Goal: Transaction & Acquisition: Purchase product/service

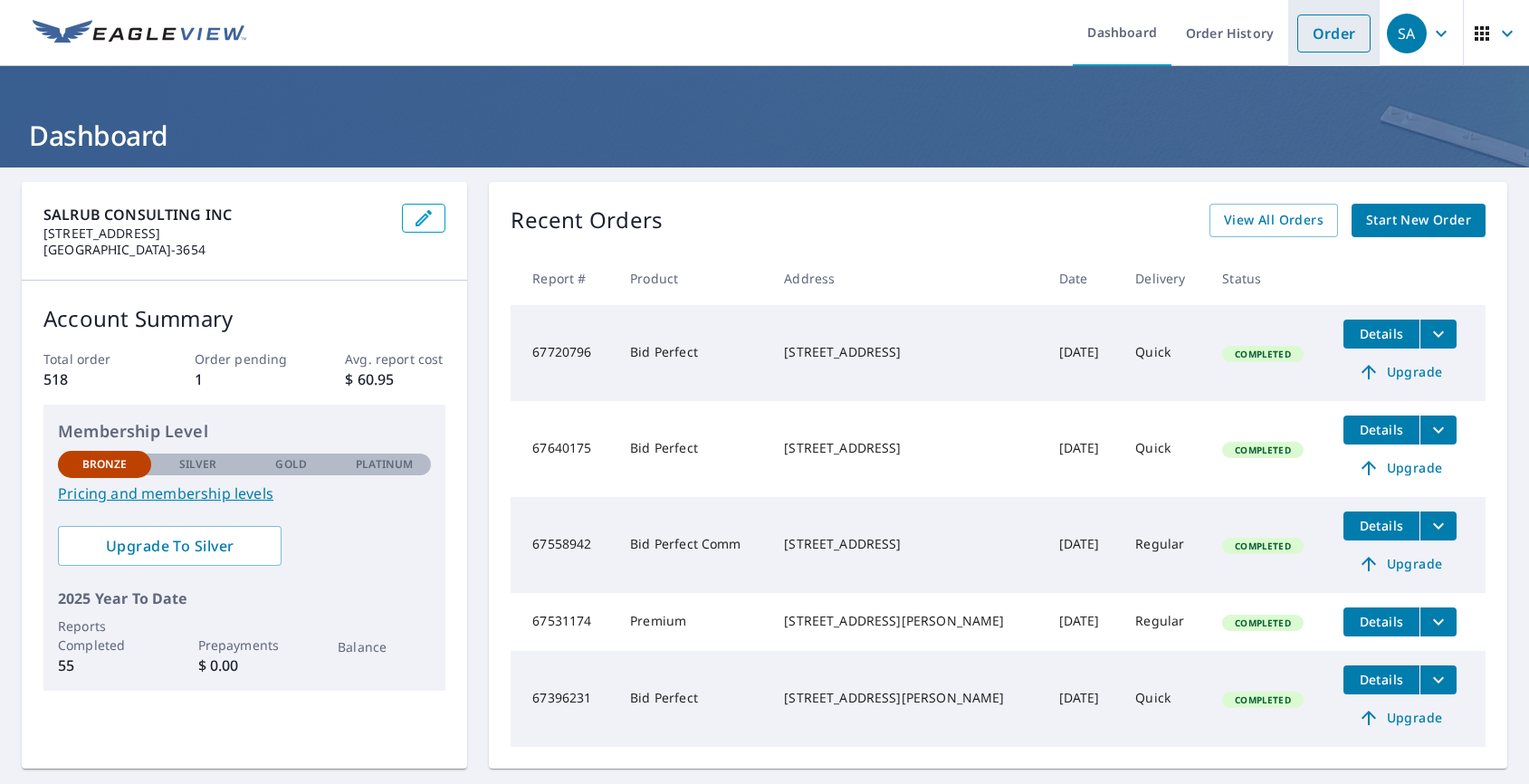
click at [1309, 42] on link "Order" at bounding box center [1334, 34] width 73 height 38
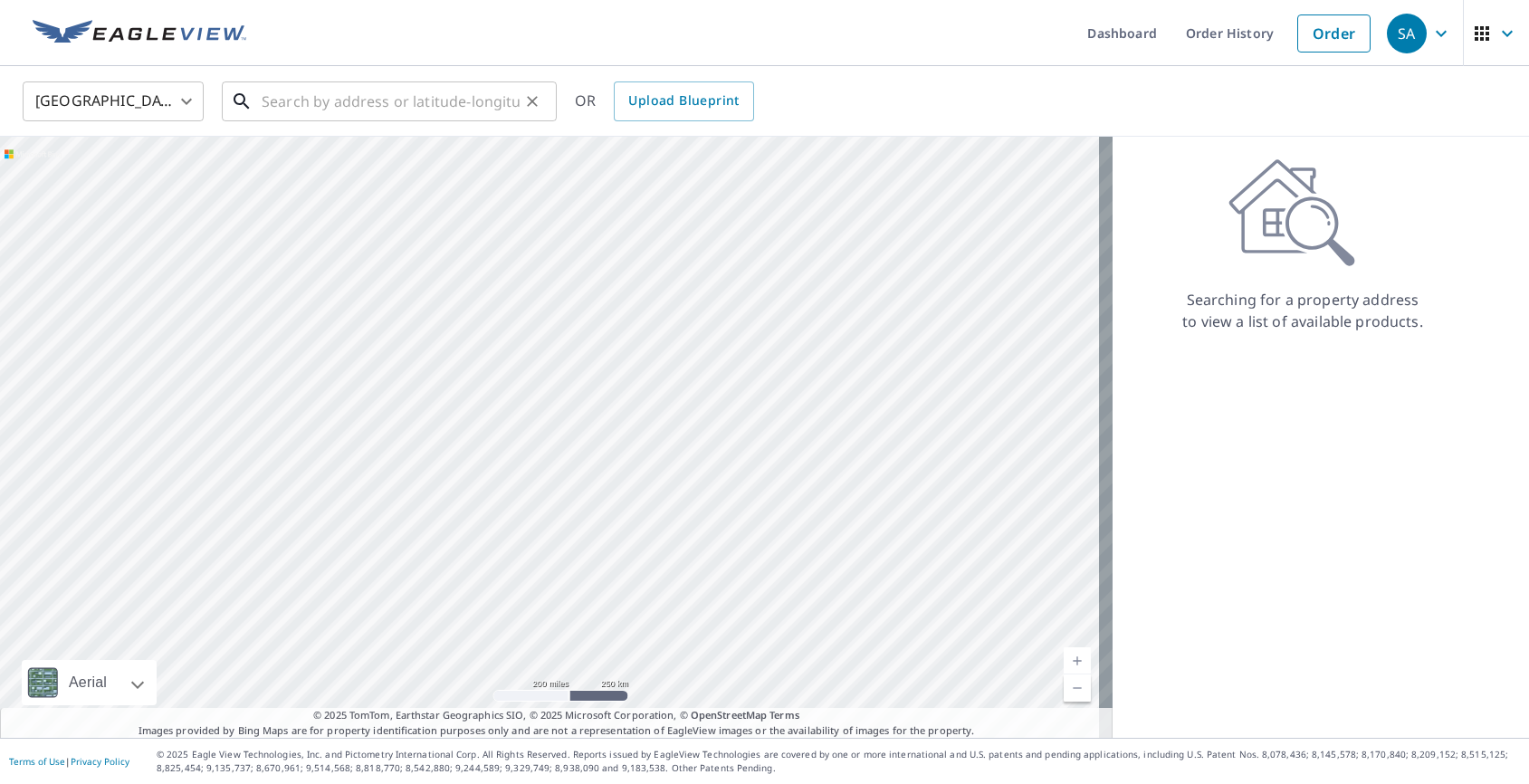
click at [291, 97] on input "text" at bounding box center [390, 101] width 258 height 51
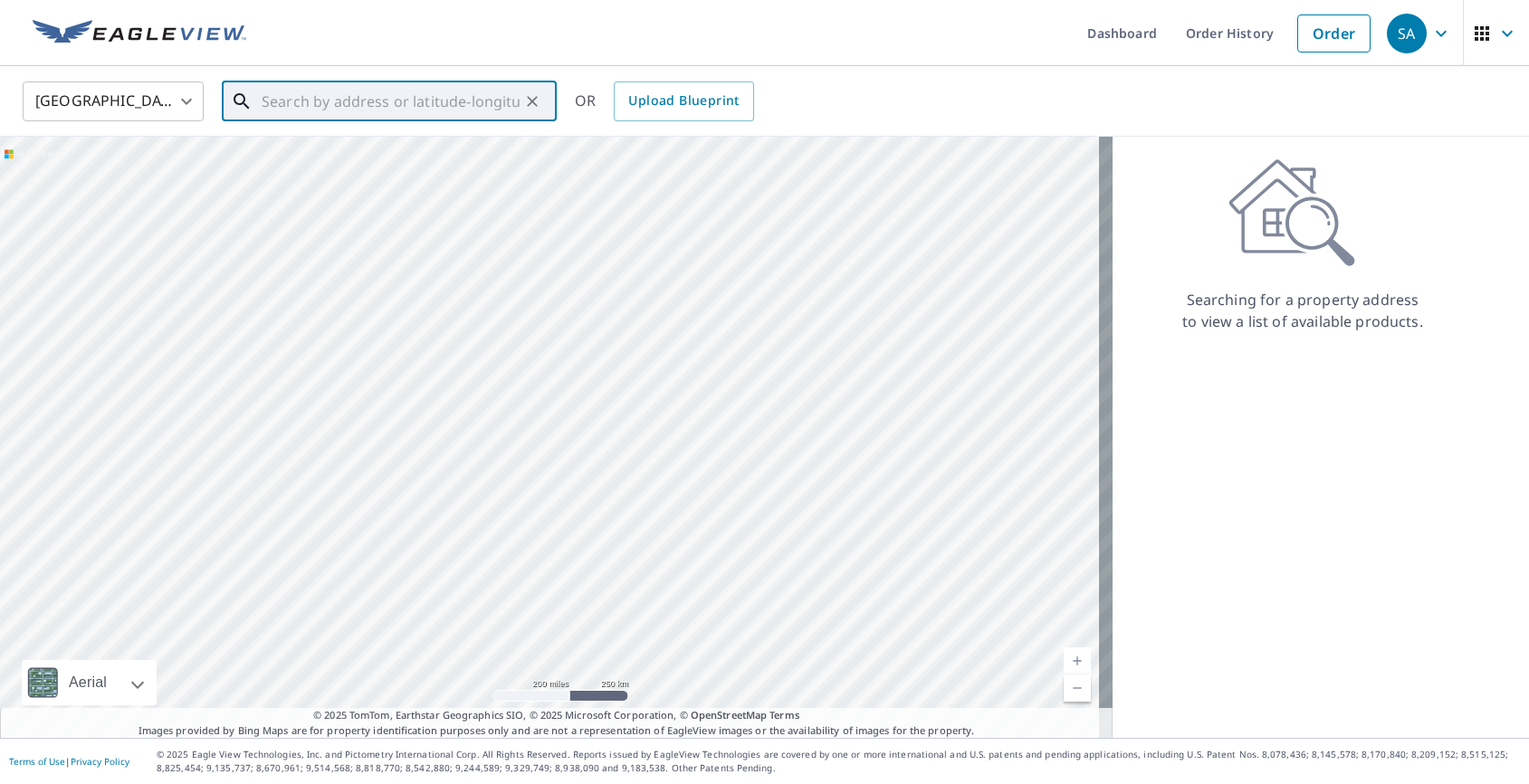
click at [441, 104] on input "text" at bounding box center [390, 101] width 258 height 51
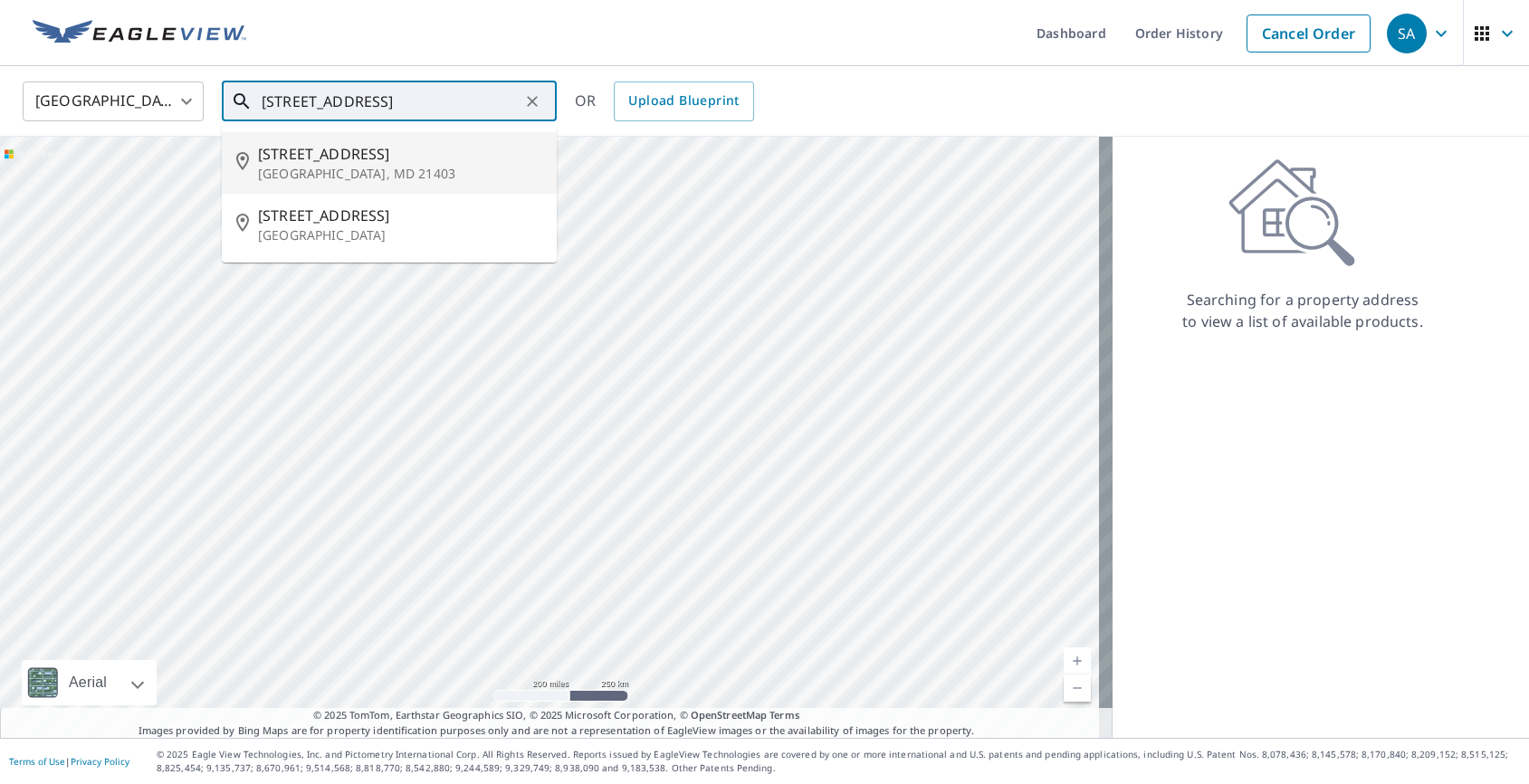
click at [370, 169] on p "[GEOGRAPHIC_DATA], MD 21403" at bounding box center [400, 173] width 284 height 18
type input "[STREET_ADDRESS]"
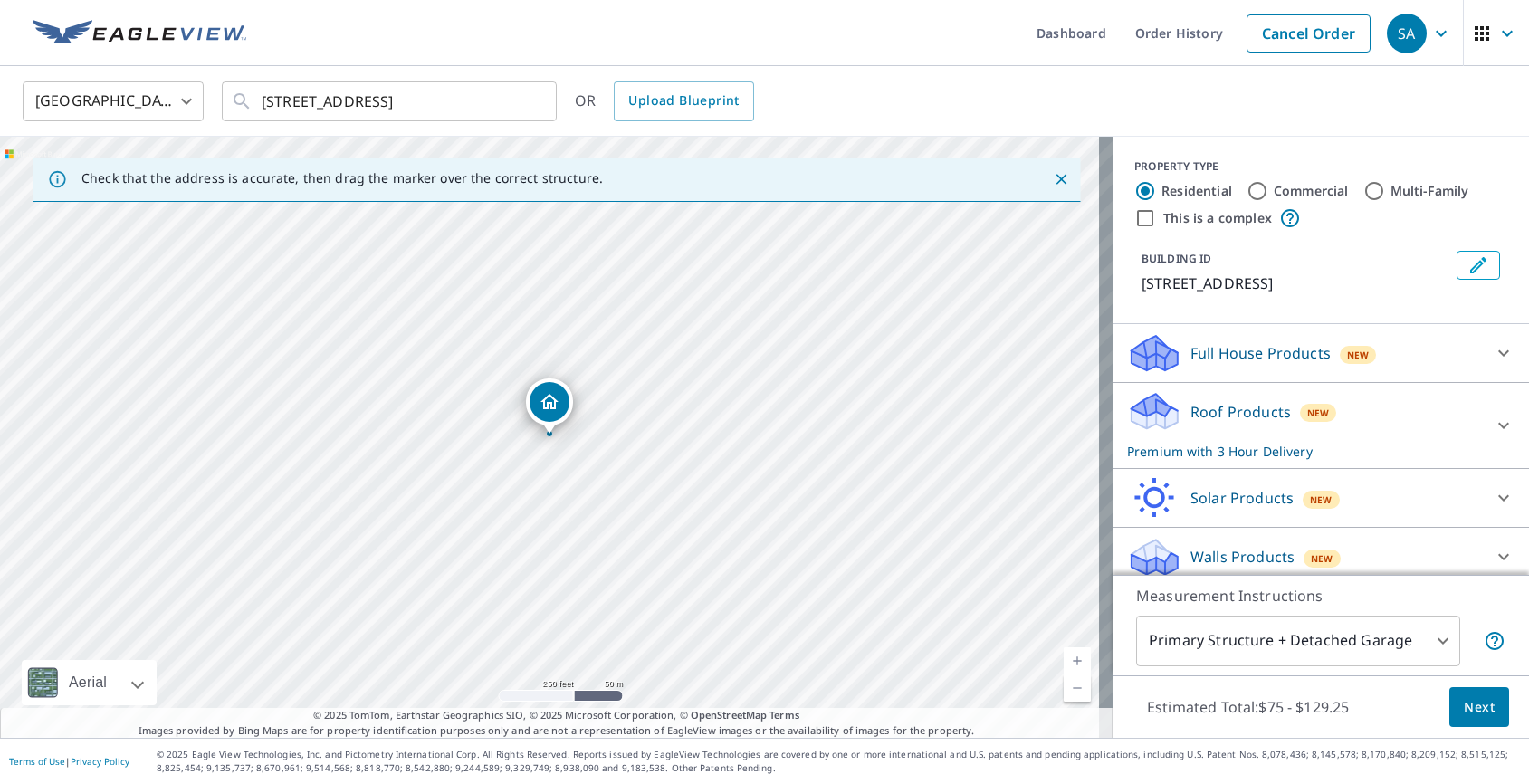
click at [1492, 364] on icon at bounding box center [1503, 353] width 22 height 22
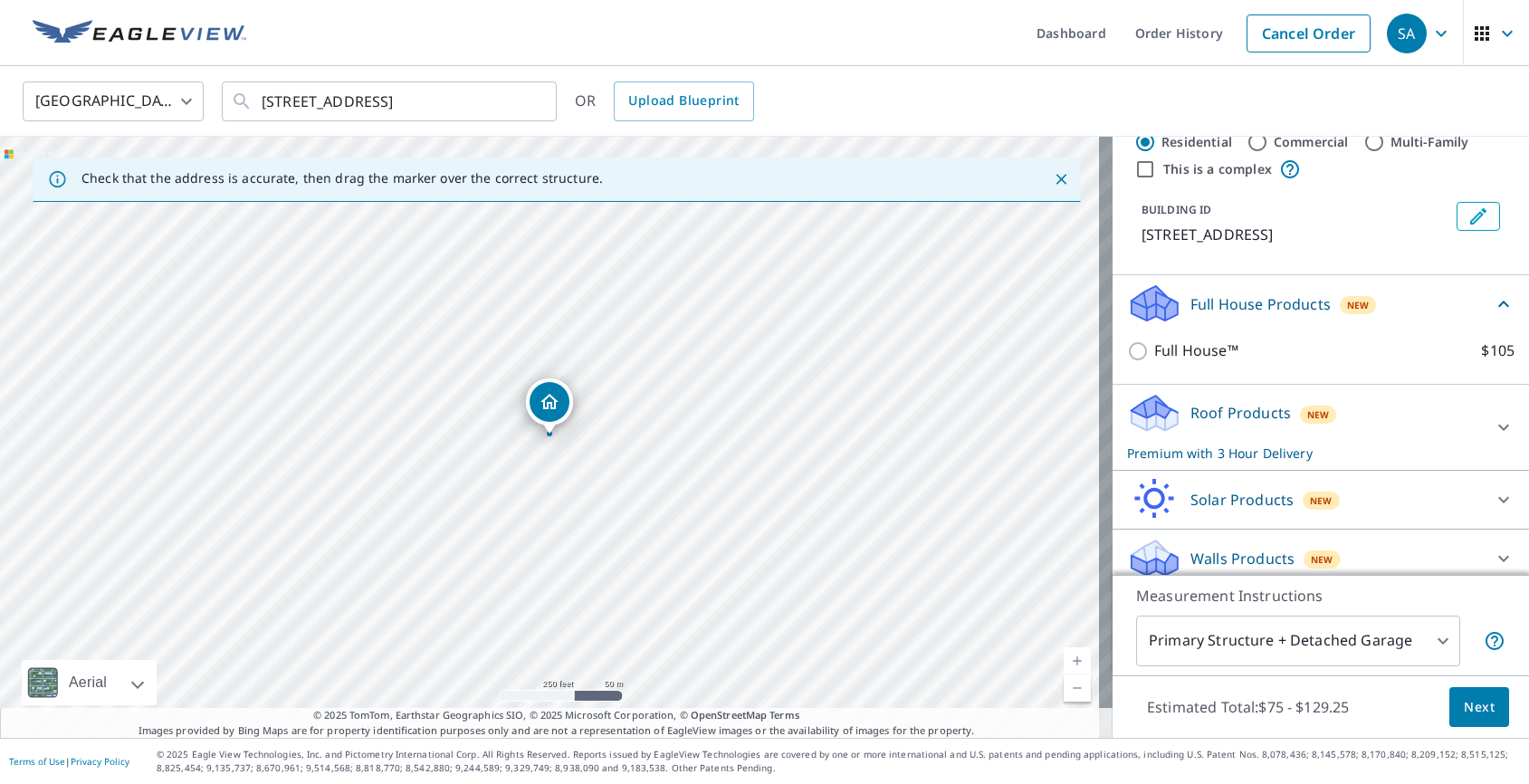
scroll to position [85, 0]
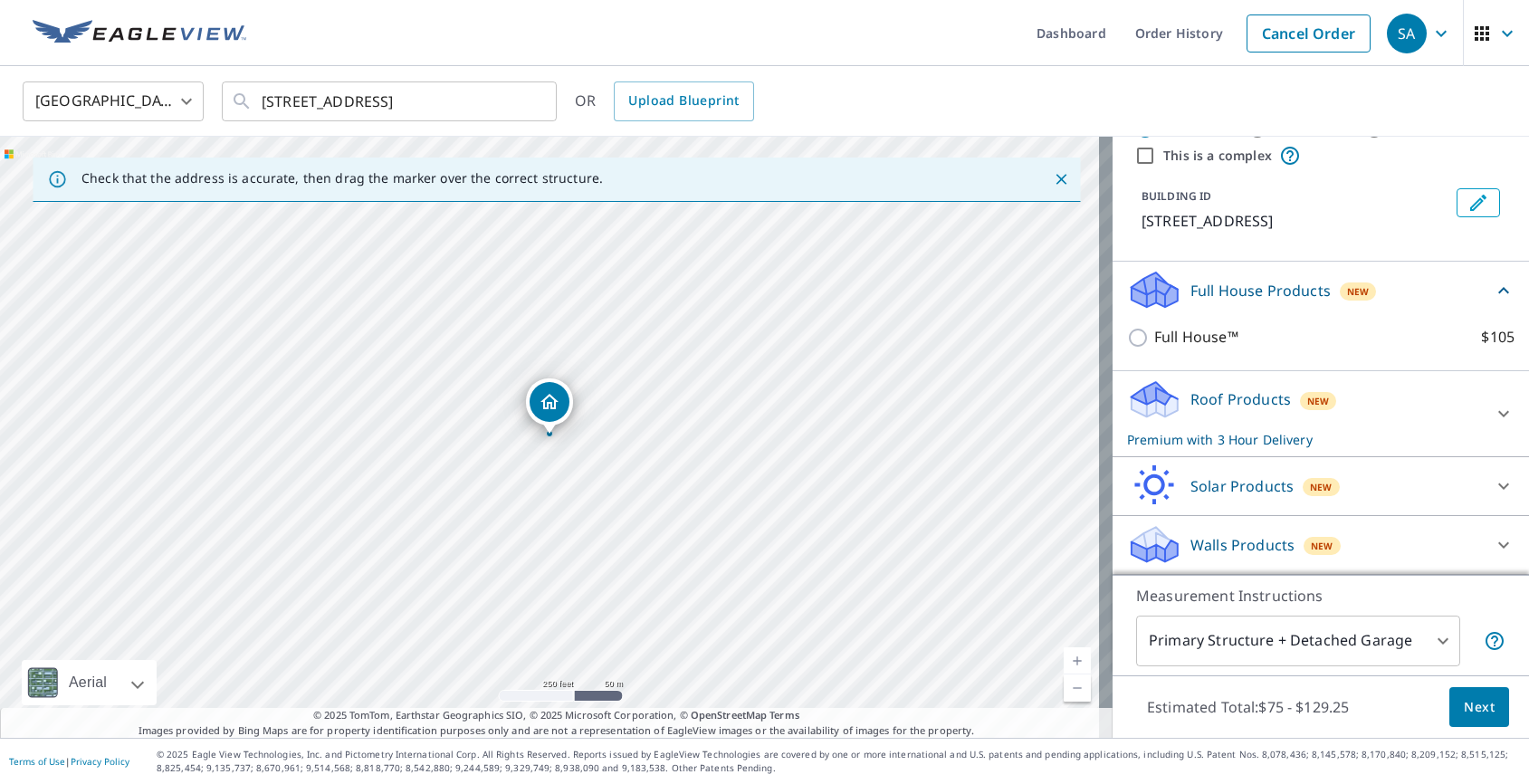
click at [1492, 413] on icon at bounding box center [1503, 413] width 22 height 22
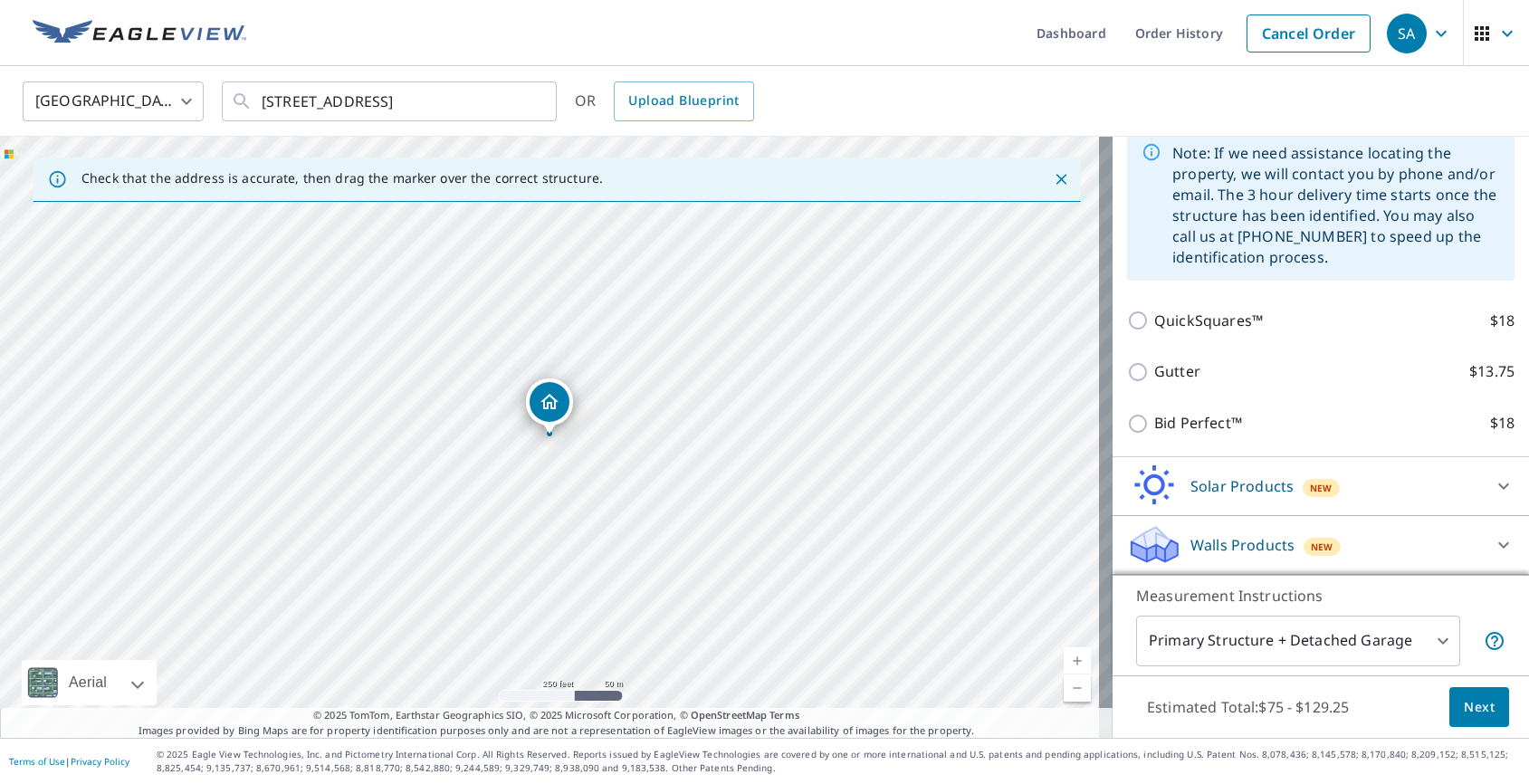
scroll to position [486, 0]
click at [1464, 704] on span "Next" at bounding box center [1479, 707] width 31 height 23
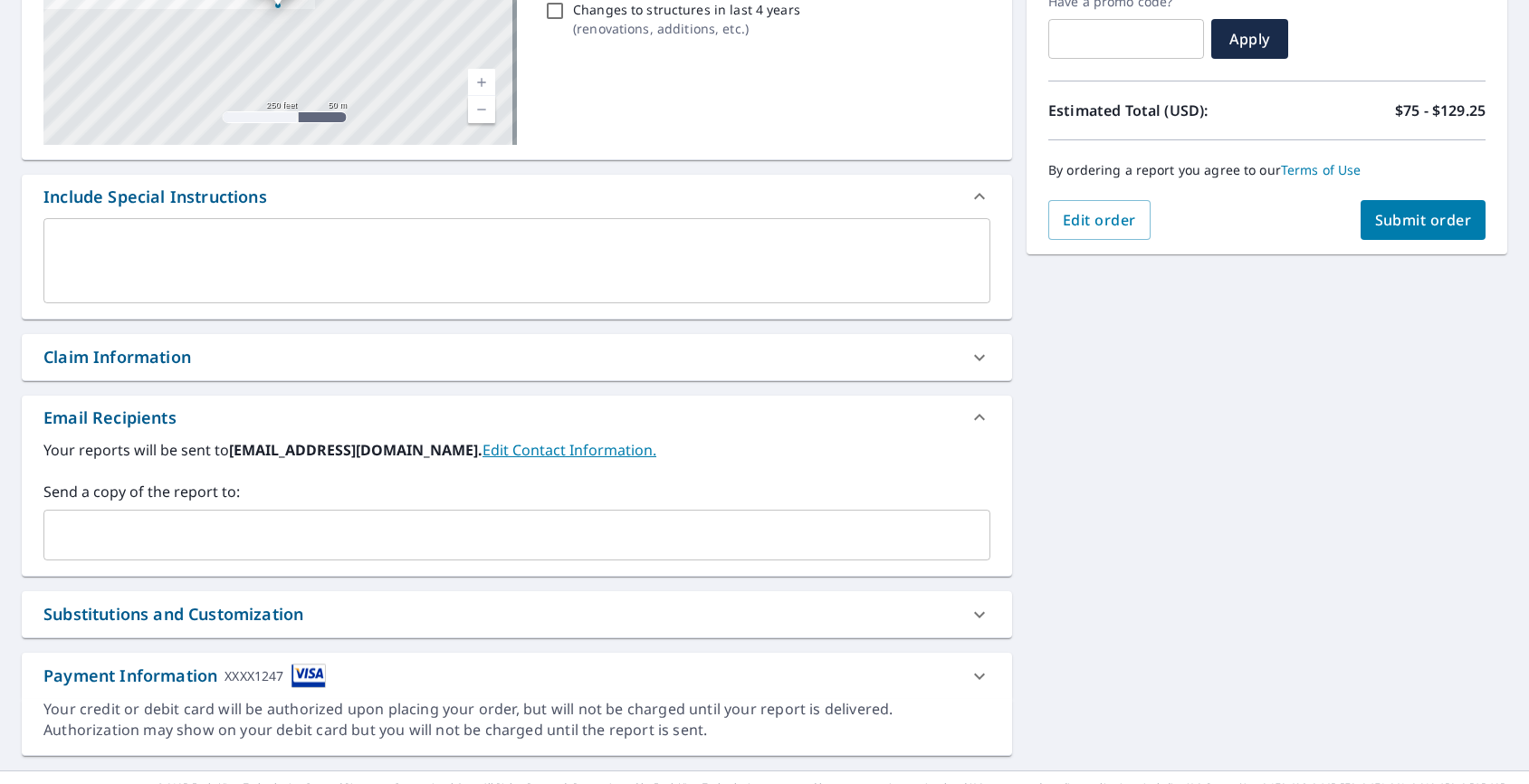
scroll to position [351, 0]
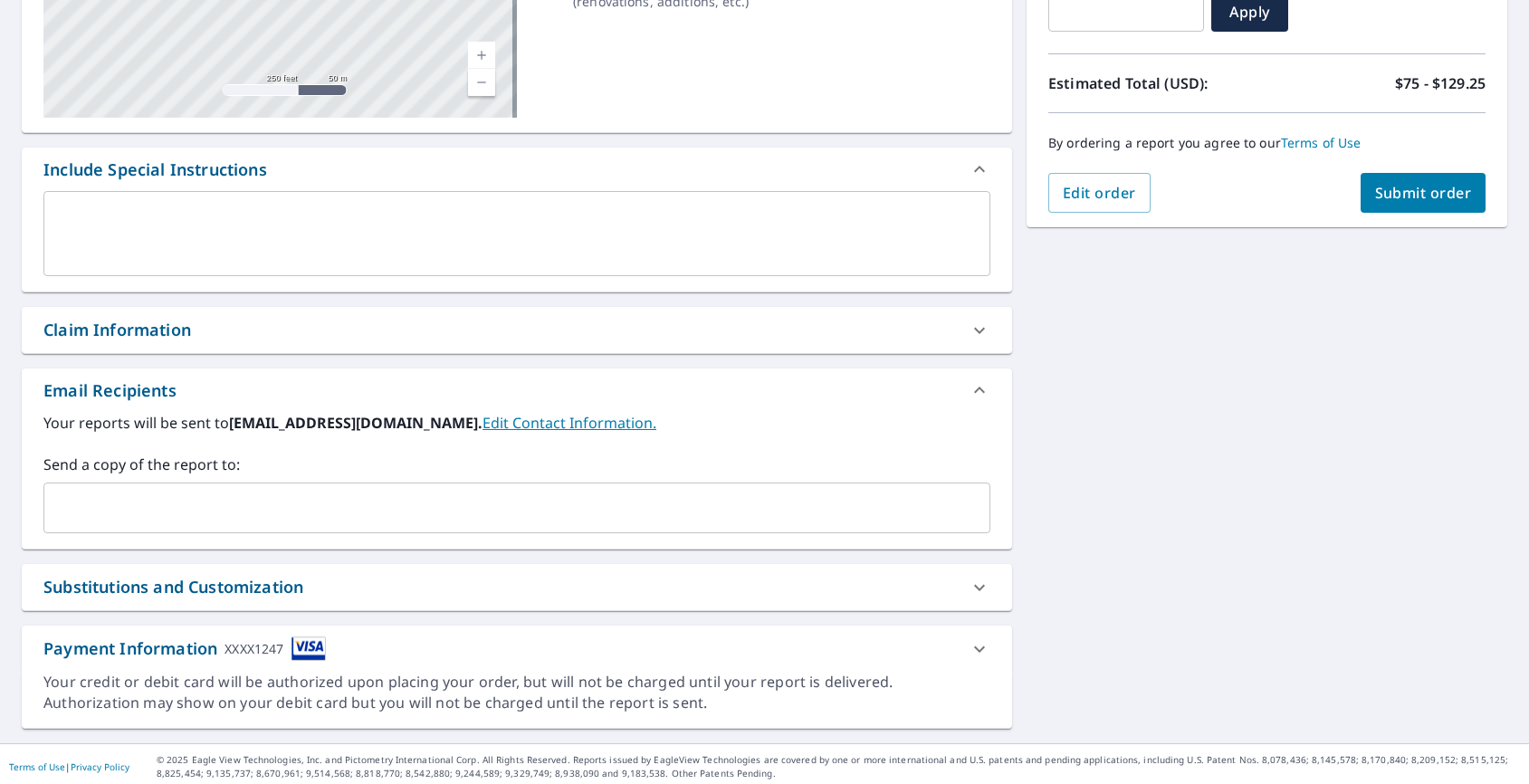
click at [610, 509] on input "text" at bounding box center [504, 508] width 903 height 35
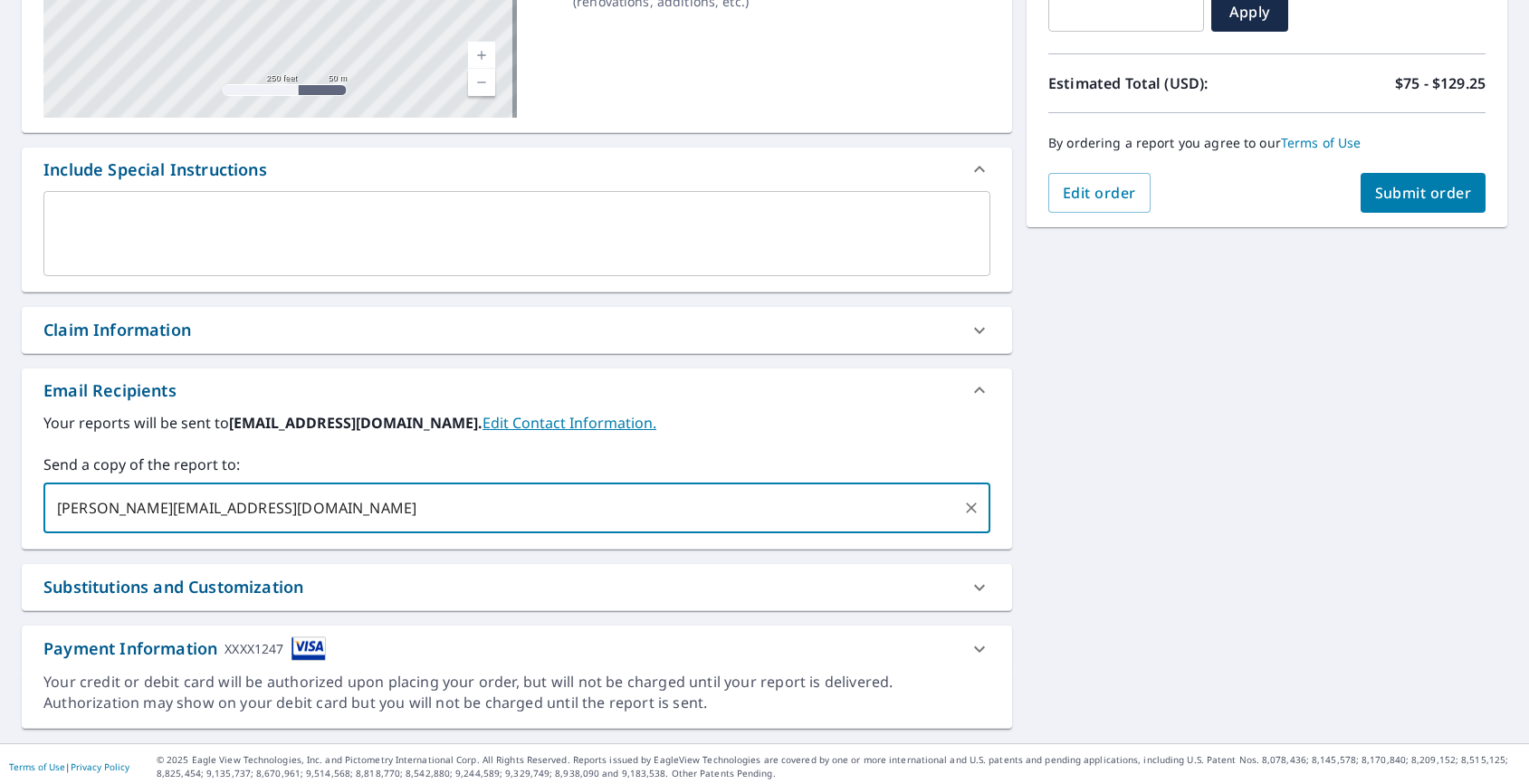
type input "[PERSON_NAME][EMAIL_ADDRESS][DOMAIN_NAME]"
click at [845, 549] on div "Email Recipients Your reports will be sent to [EMAIL_ADDRESS][DOMAIN_NAME]. Edi…" at bounding box center [517, 458] width 990 height 181
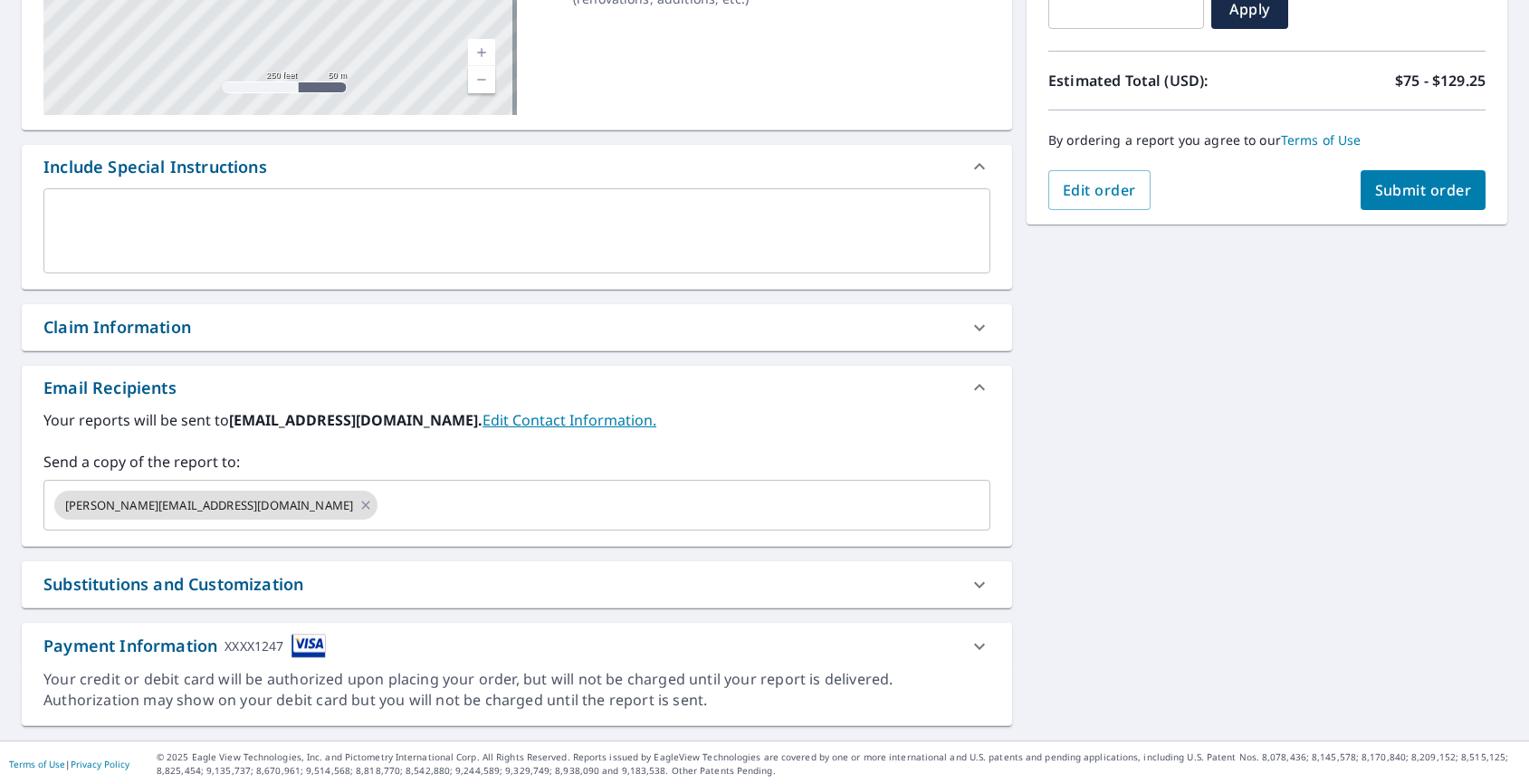
scroll to position [355, 0]
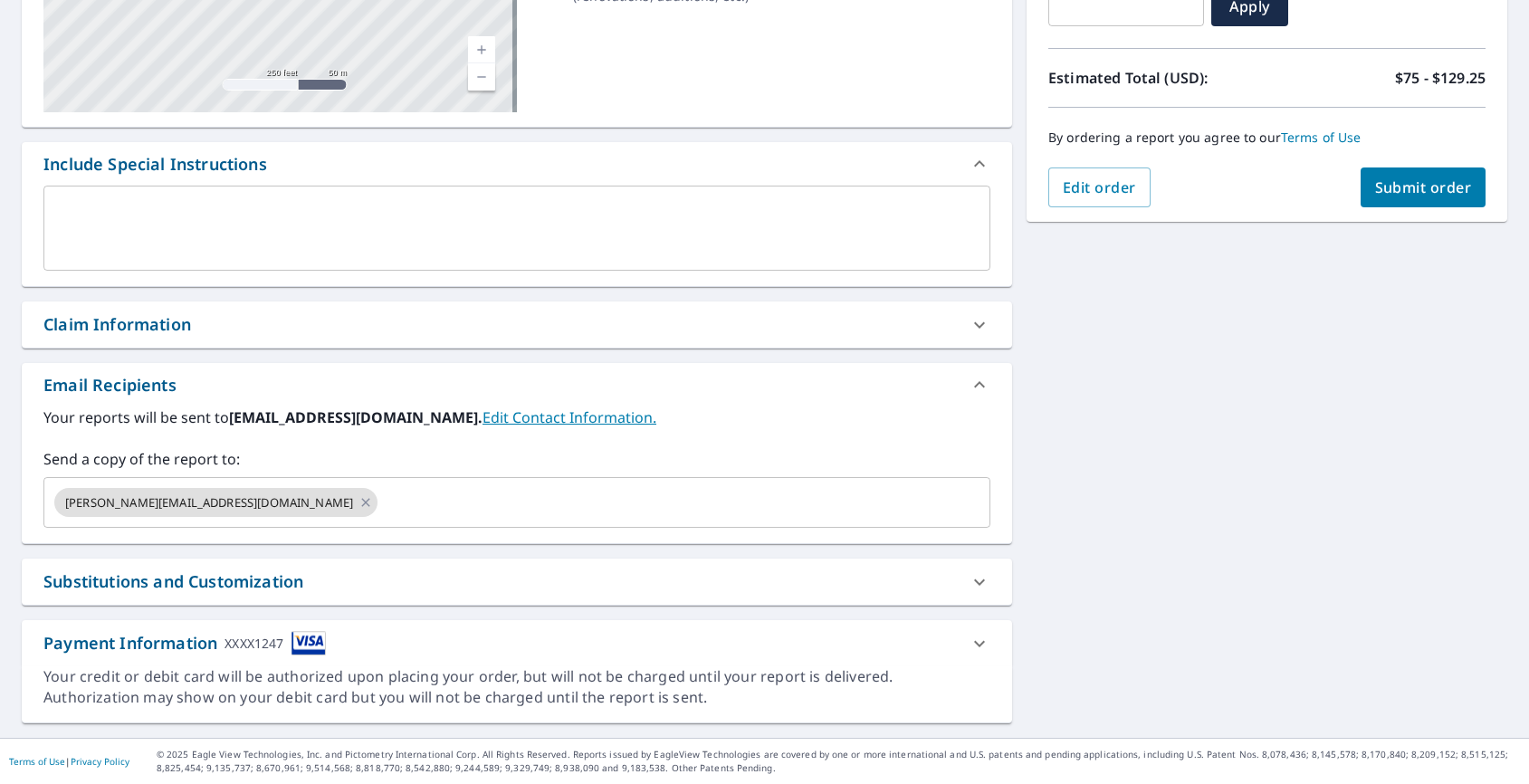
click at [1423, 189] on span "Submit order" at bounding box center [1423, 187] width 97 height 20
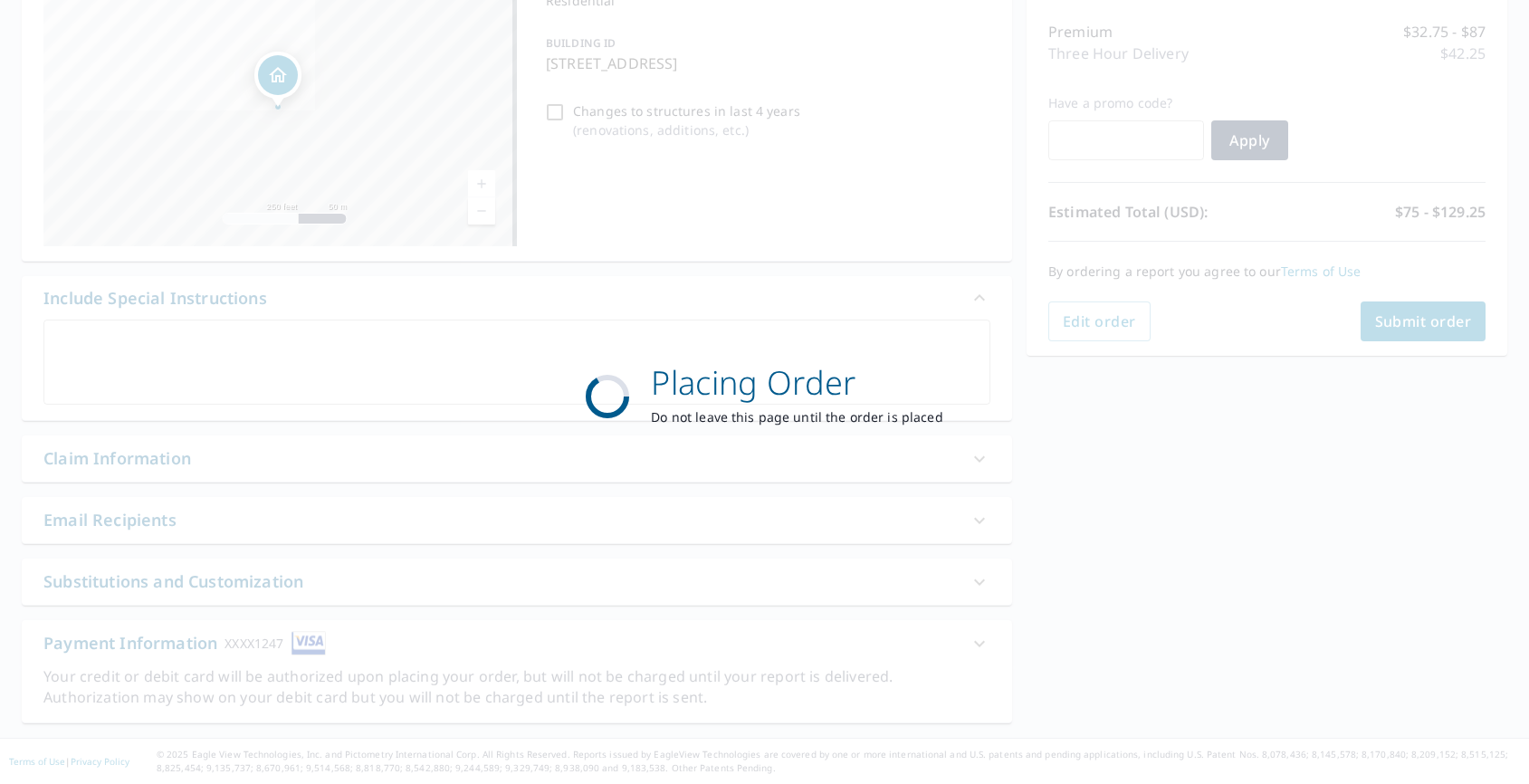
checkbox input "true"
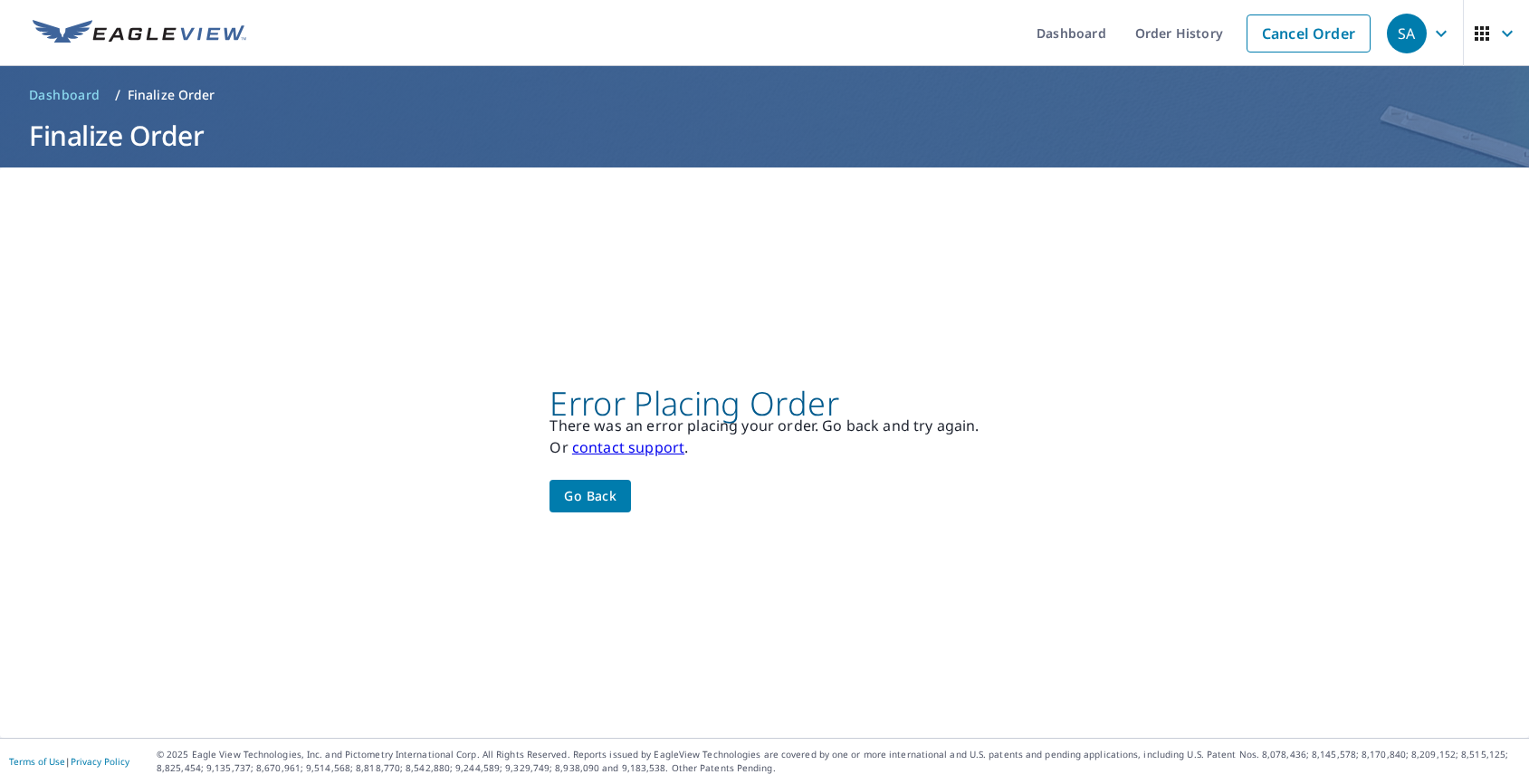
click at [571, 494] on span "Go back" at bounding box center [590, 497] width 53 height 23
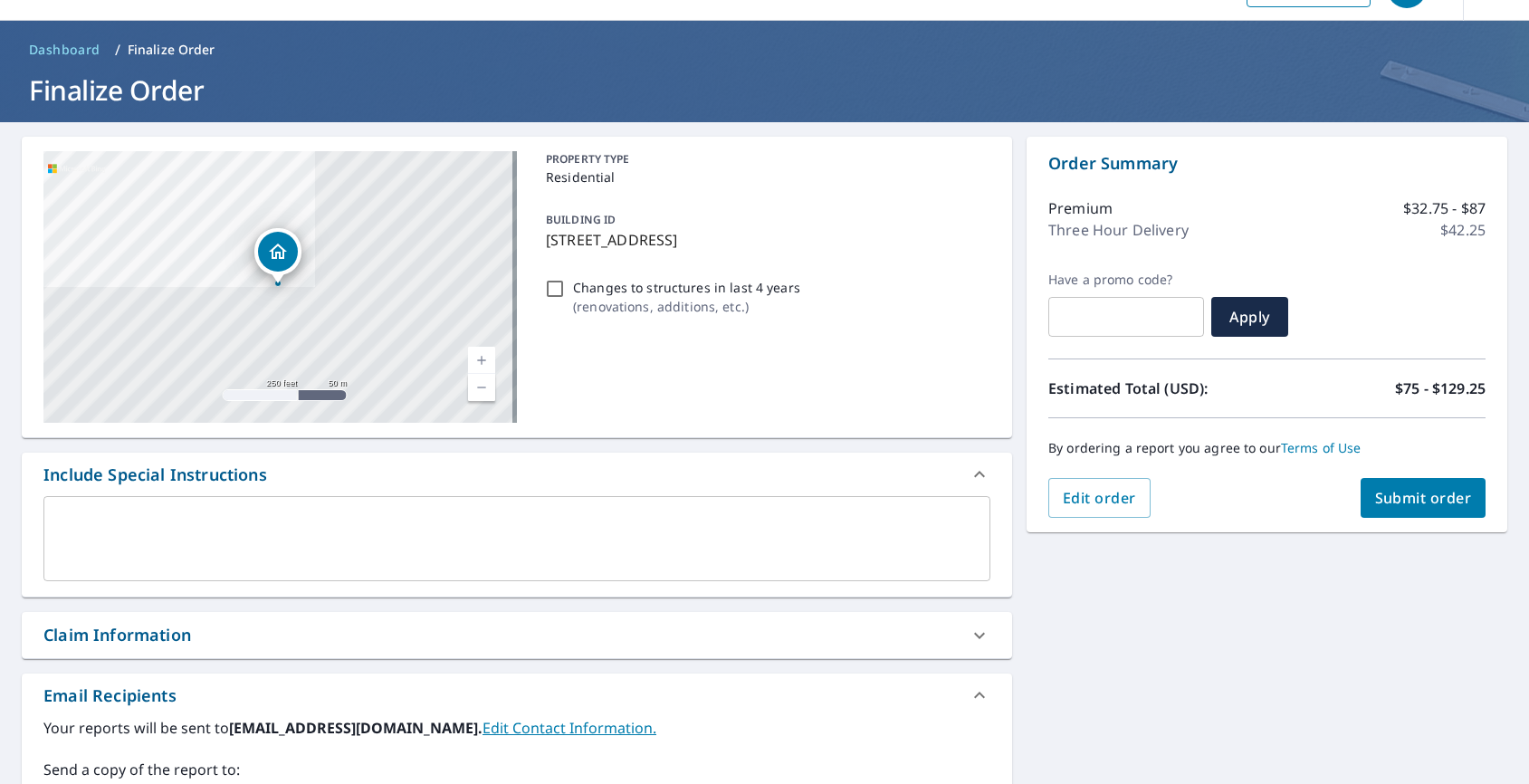
scroll to position [355, 0]
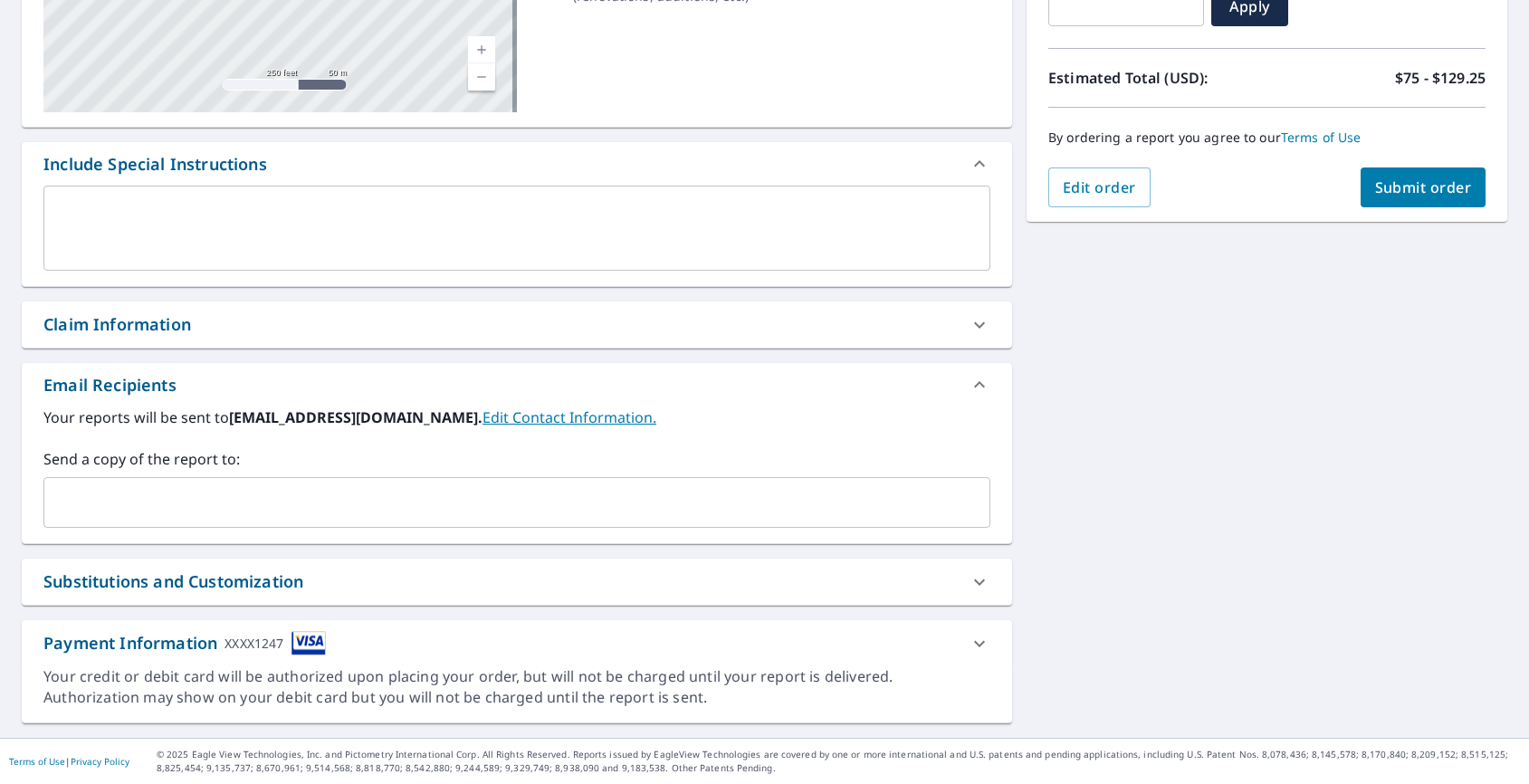
click at [618, 500] on input "text" at bounding box center [504, 502] width 903 height 35
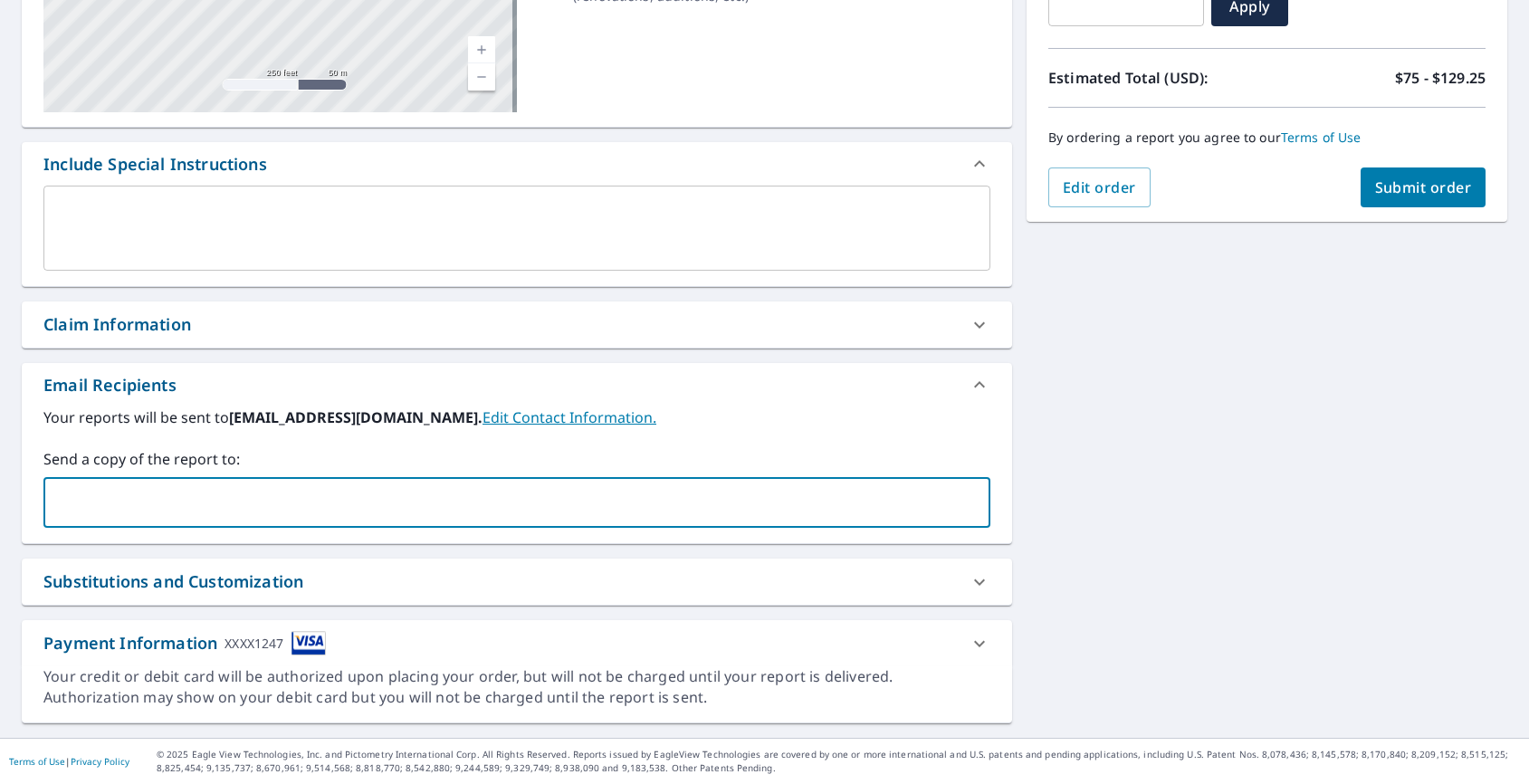
type input "[PERSON_NAME][EMAIL_ADDRESS][DOMAIN_NAME]"
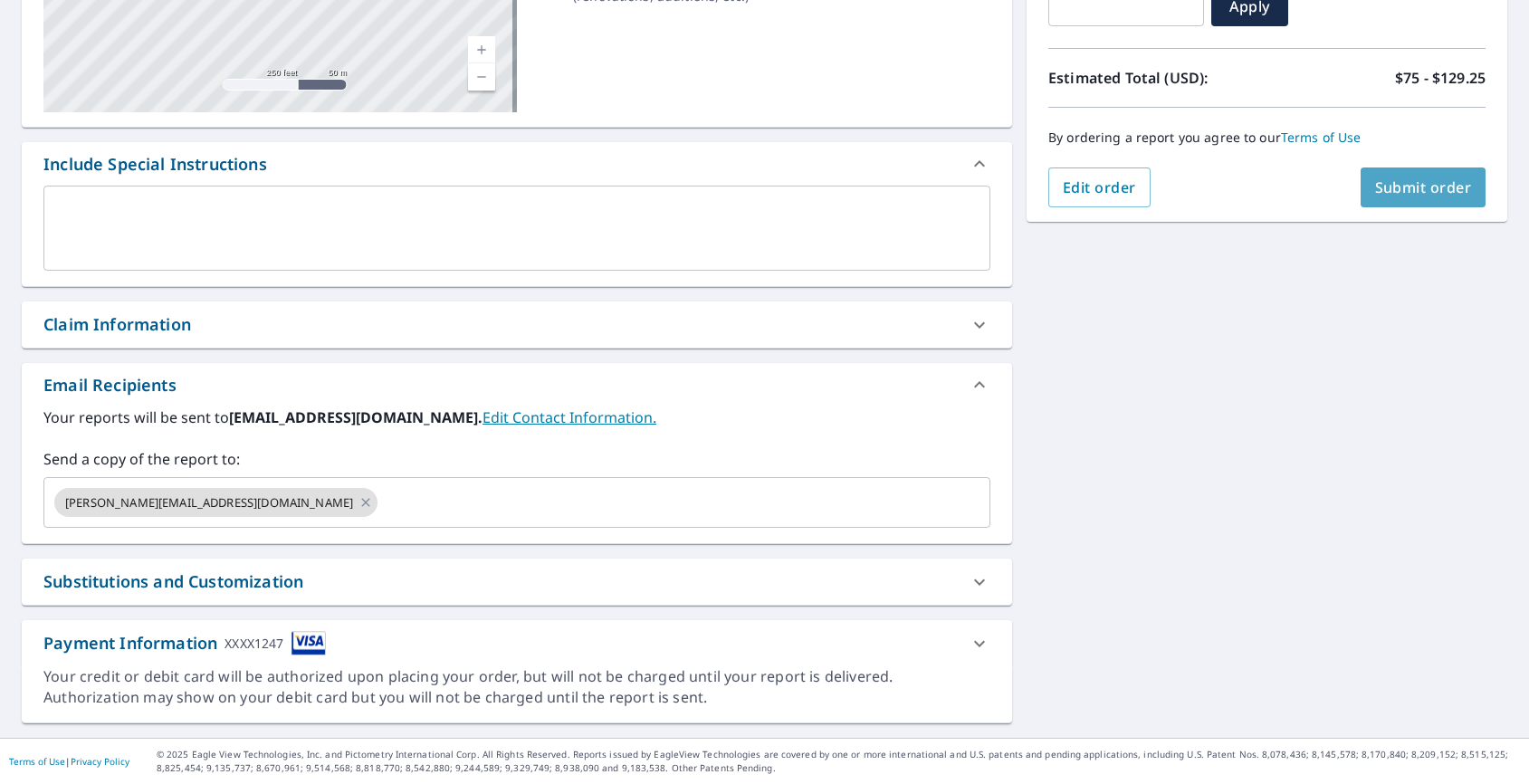
click at [1390, 189] on span "Submit order" at bounding box center [1423, 187] width 97 height 20
checkbox input "true"
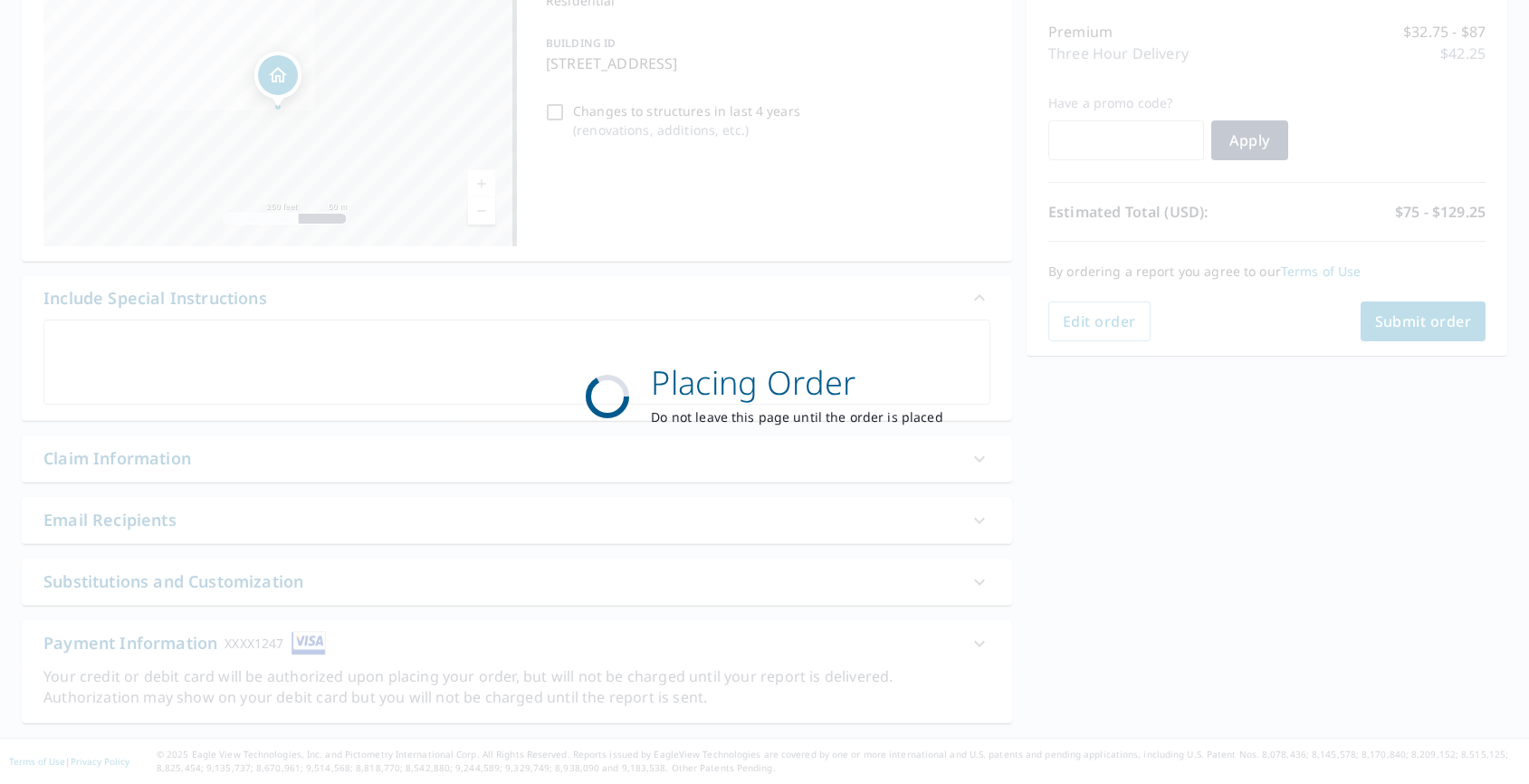
scroll to position [0, 0]
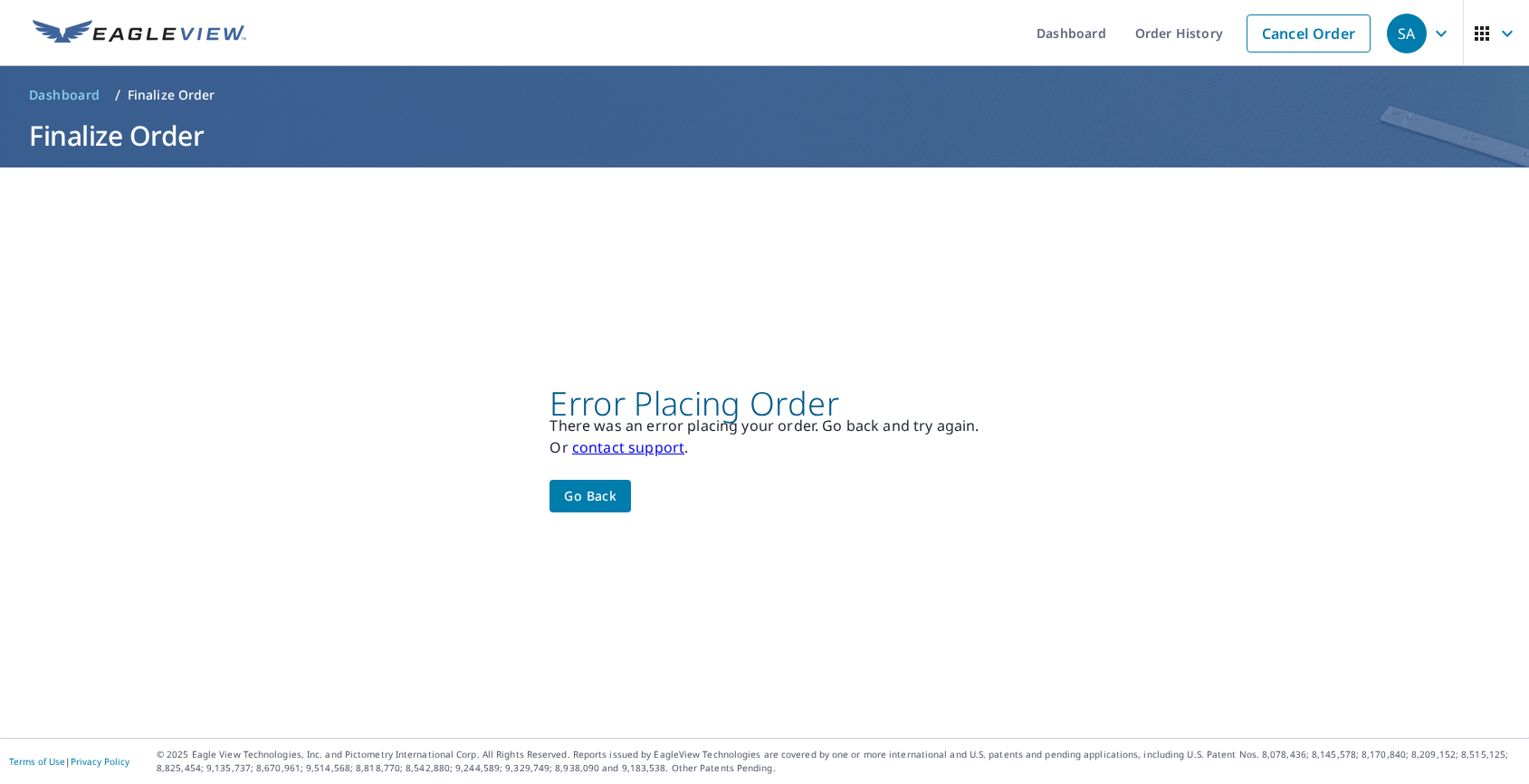
click at [595, 496] on span "Go back" at bounding box center [590, 497] width 53 height 23
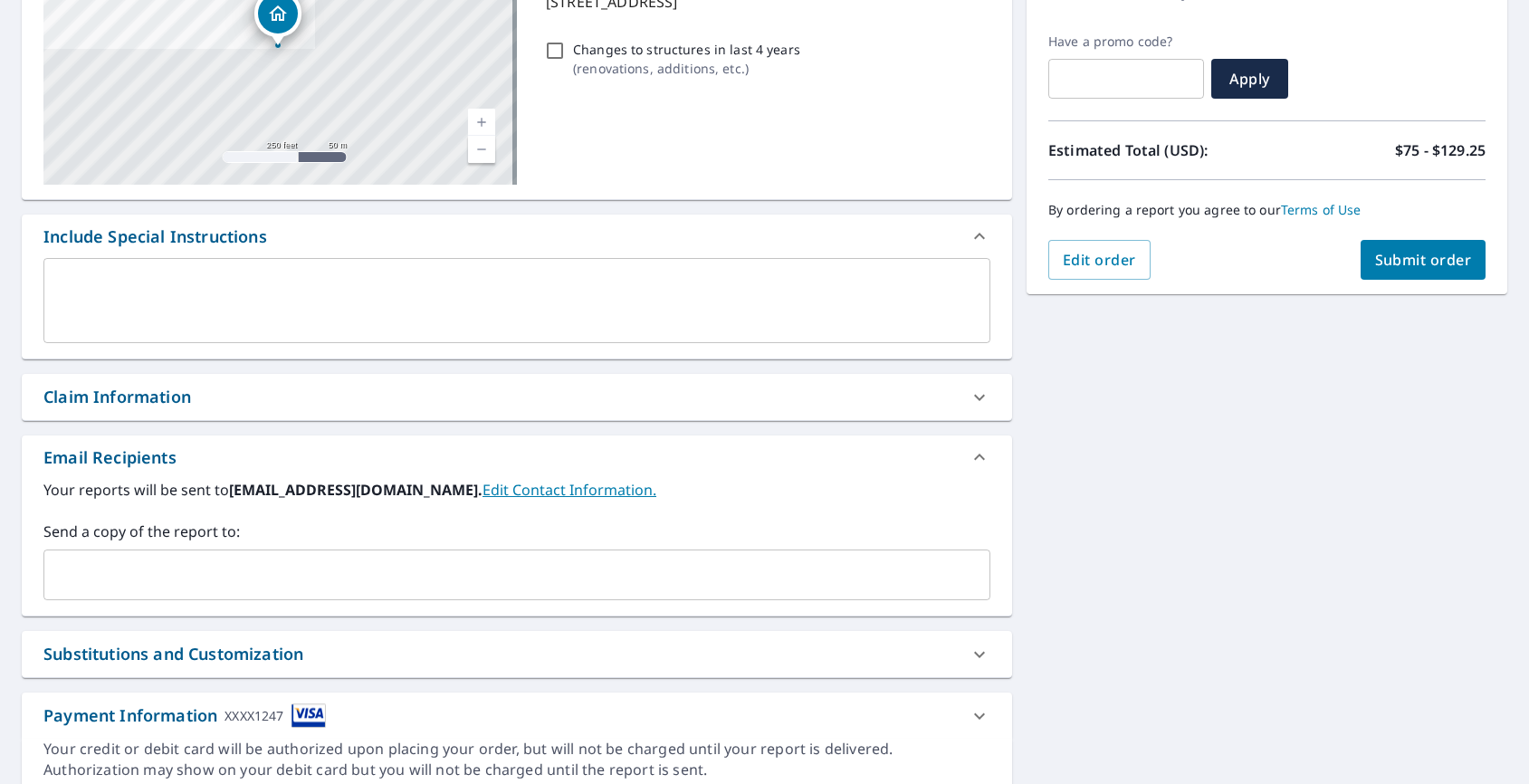
scroll to position [355, 0]
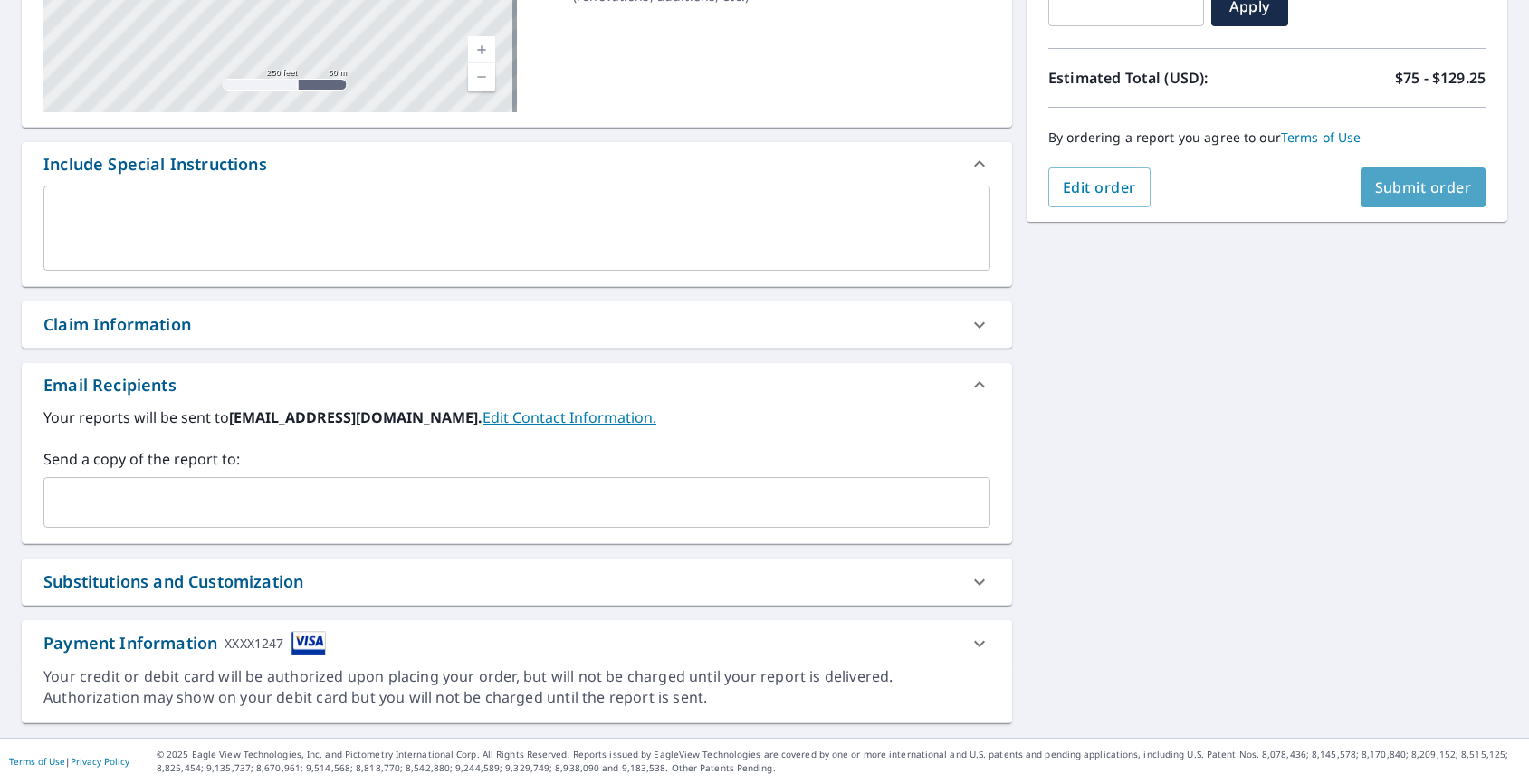
click at [1432, 171] on button "Submit order" at bounding box center [1423, 186] width 126 height 39
checkbox input "true"
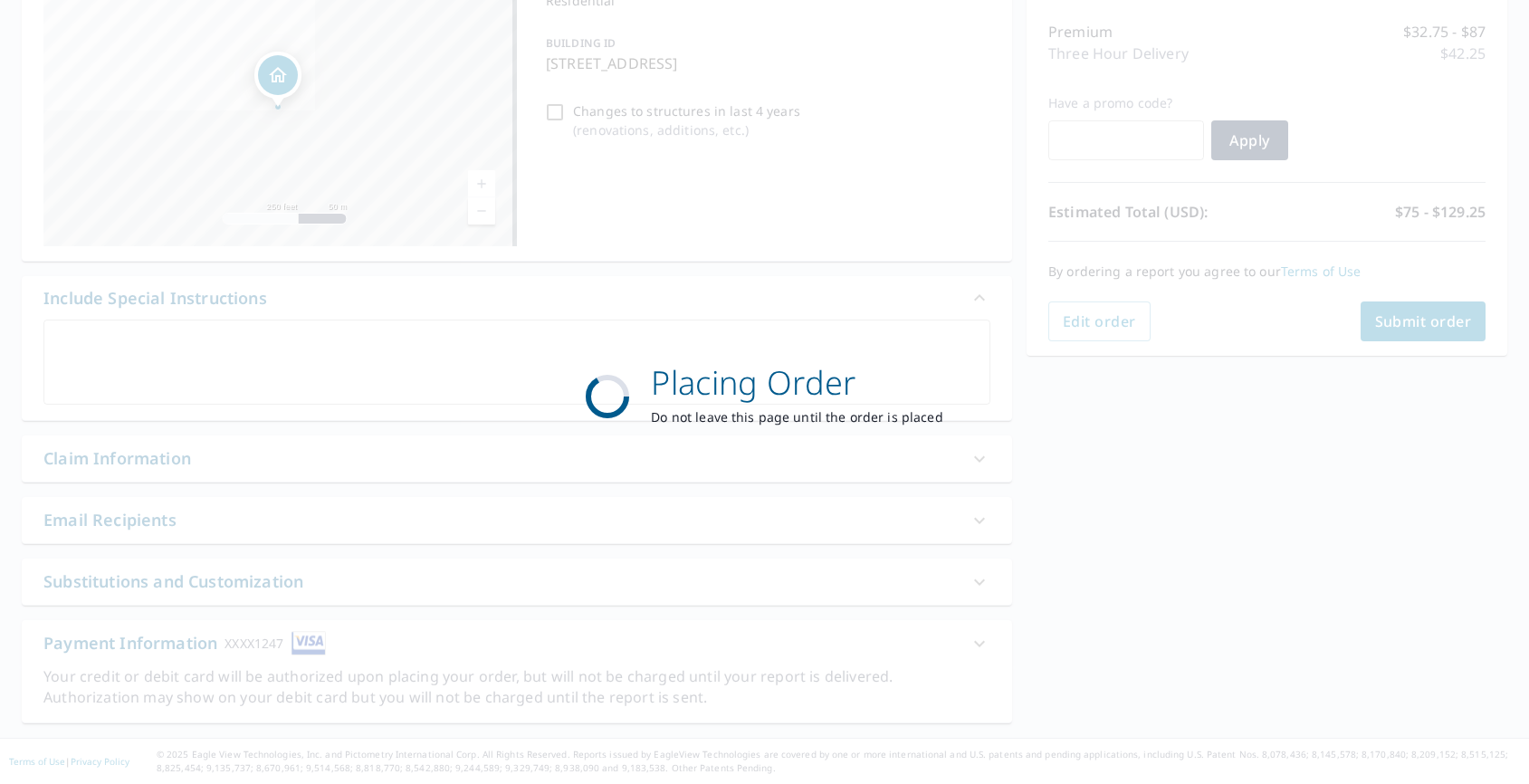
scroll to position [0, 0]
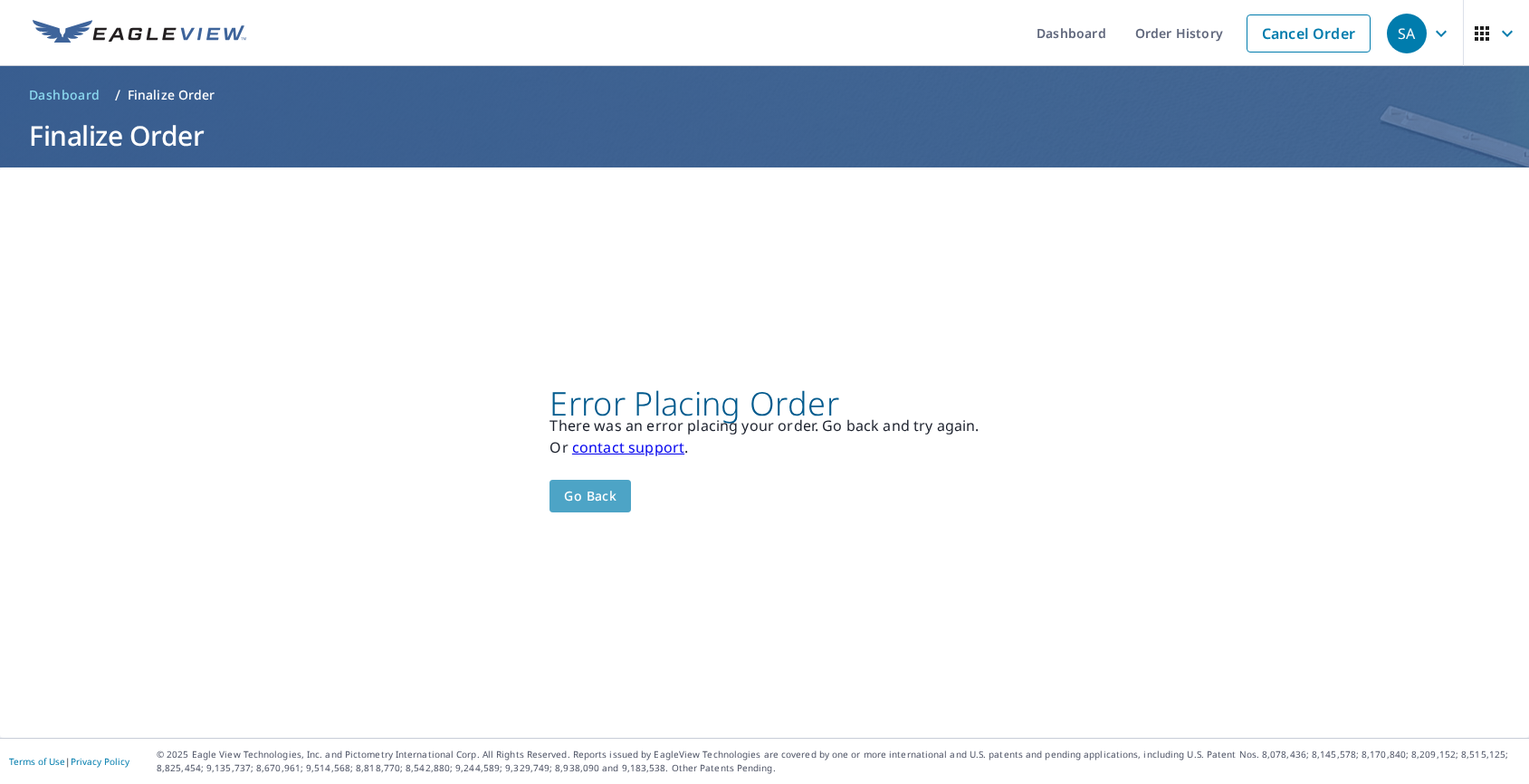
click at [586, 491] on span "Go back" at bounding box center [590, 497] width 53 height 23
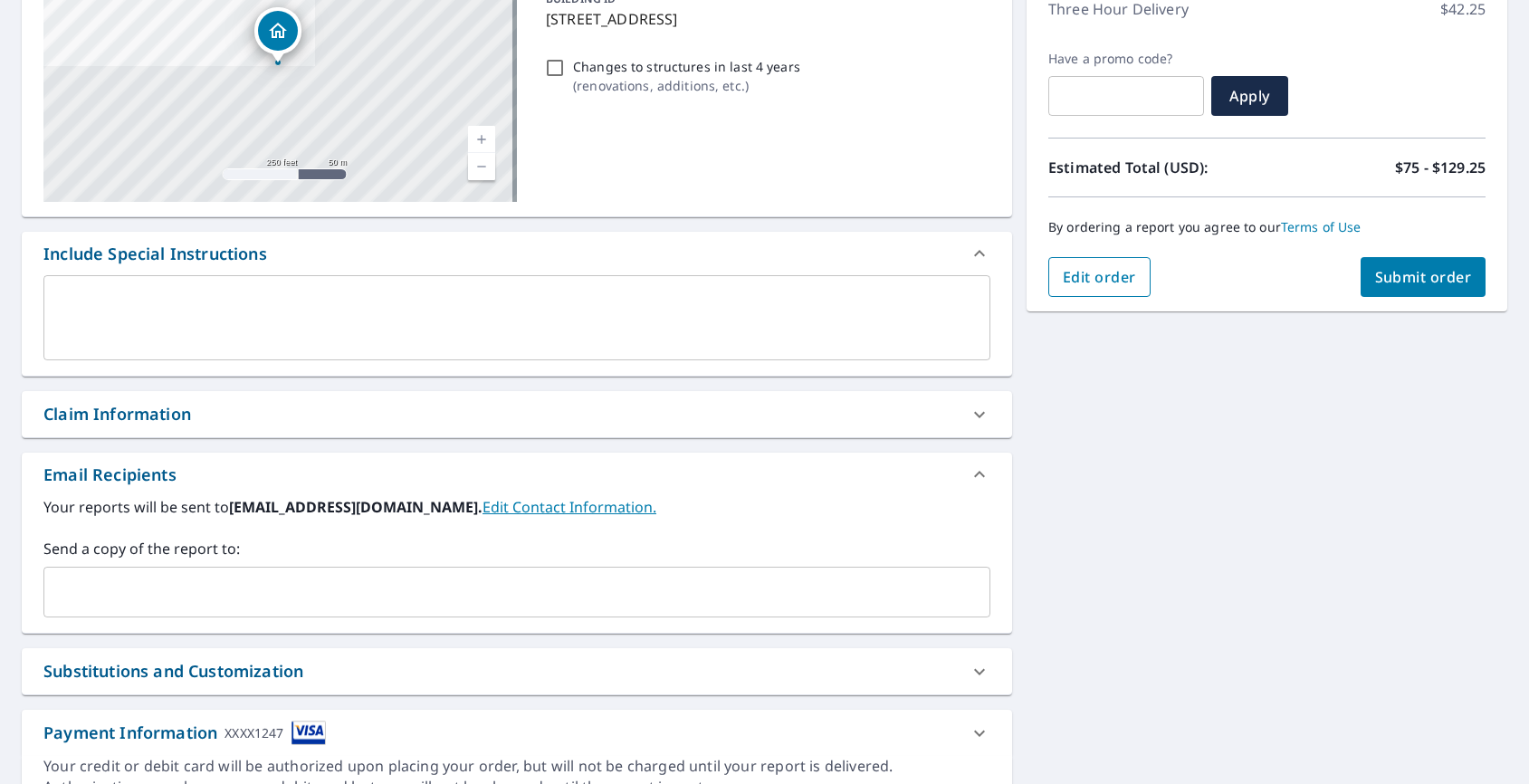
scroll to position [355, 0]
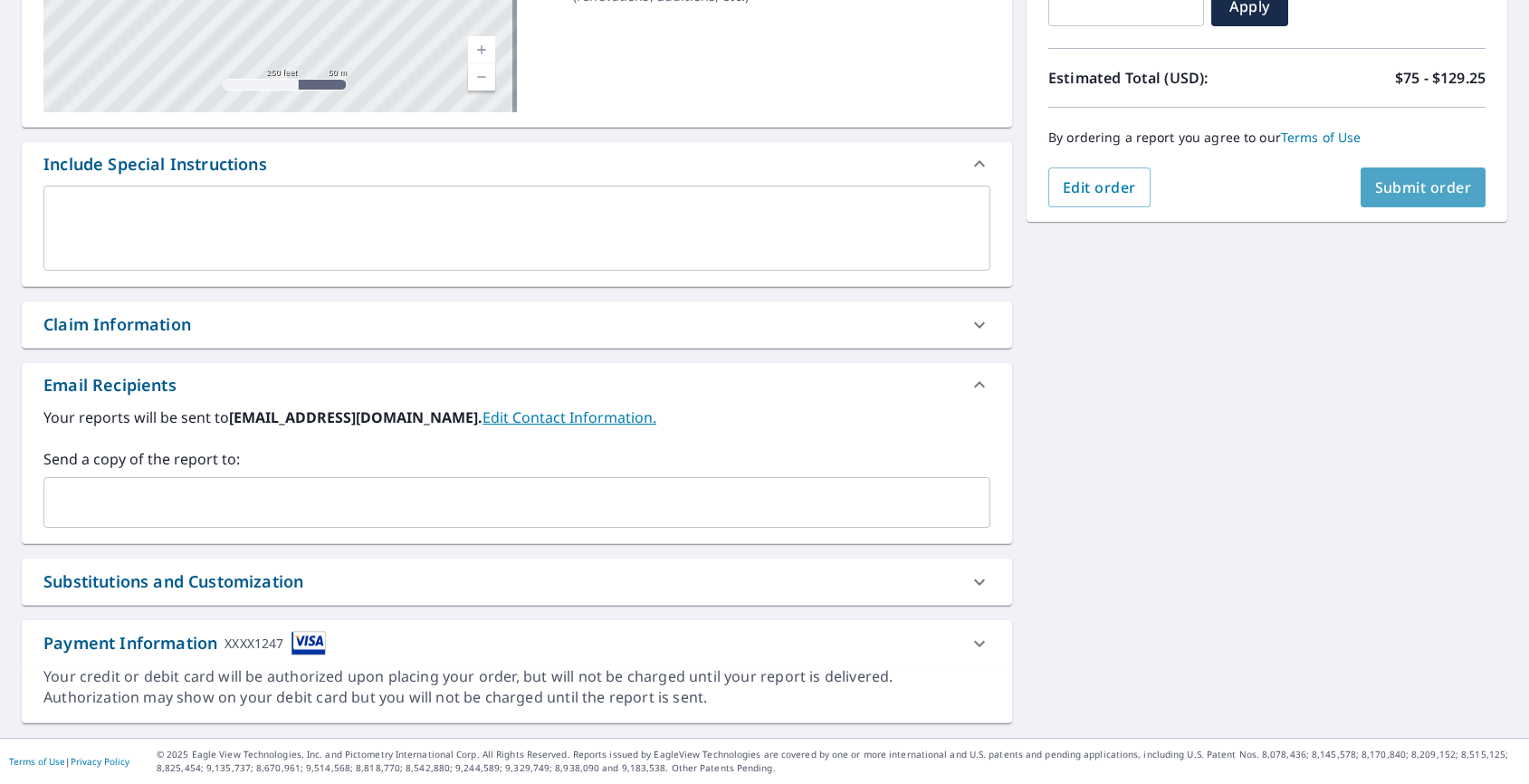
click at [1375, 184] on span "Submit order" at bounding box center [1423, 187] width 97 height 20
checkbox input "true"
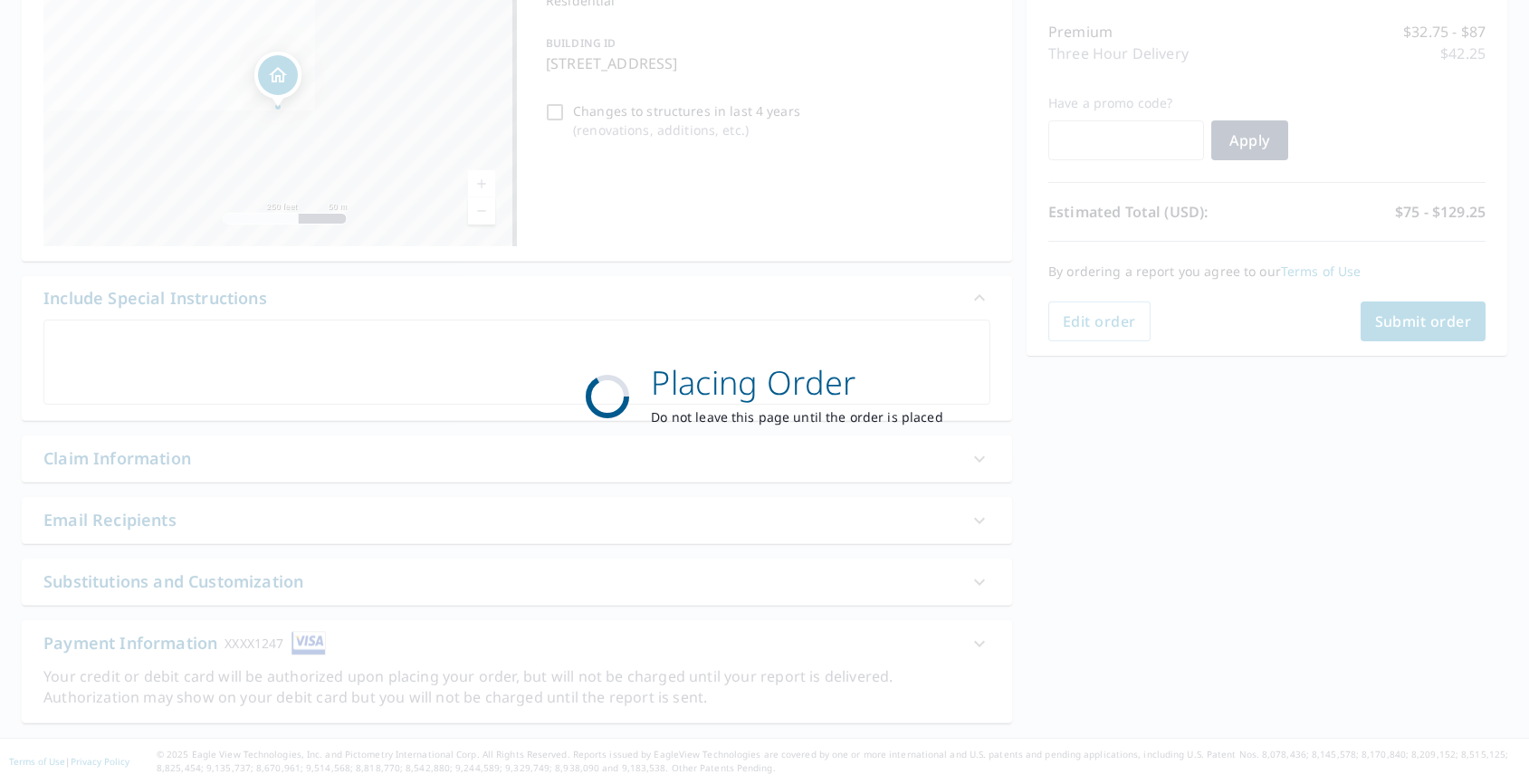
scroll to position [0, 0]
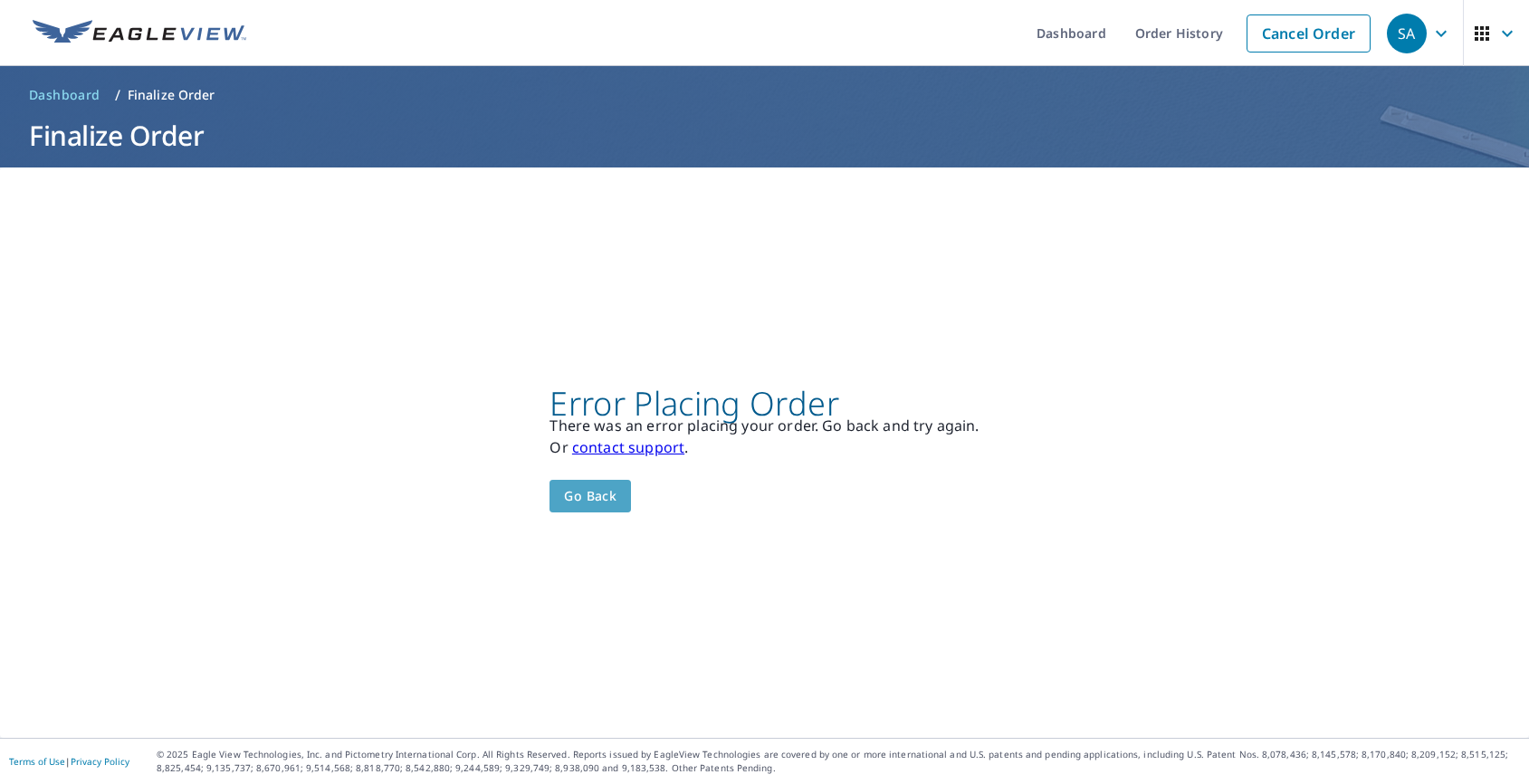
click at [589, 508] on button "Go back" at bounding box center [590, 496] width 82 height 34
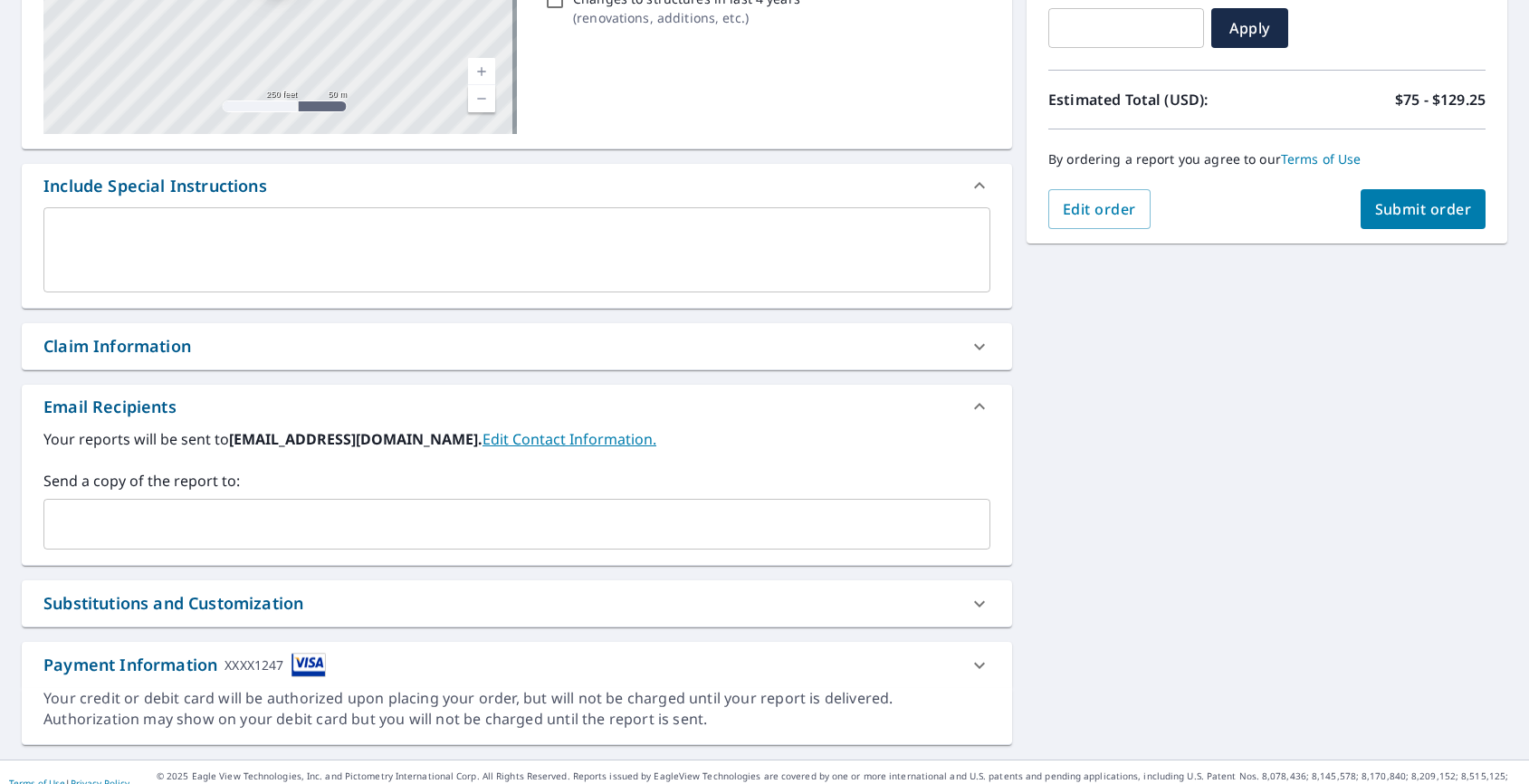
scroll to position [355, 0]
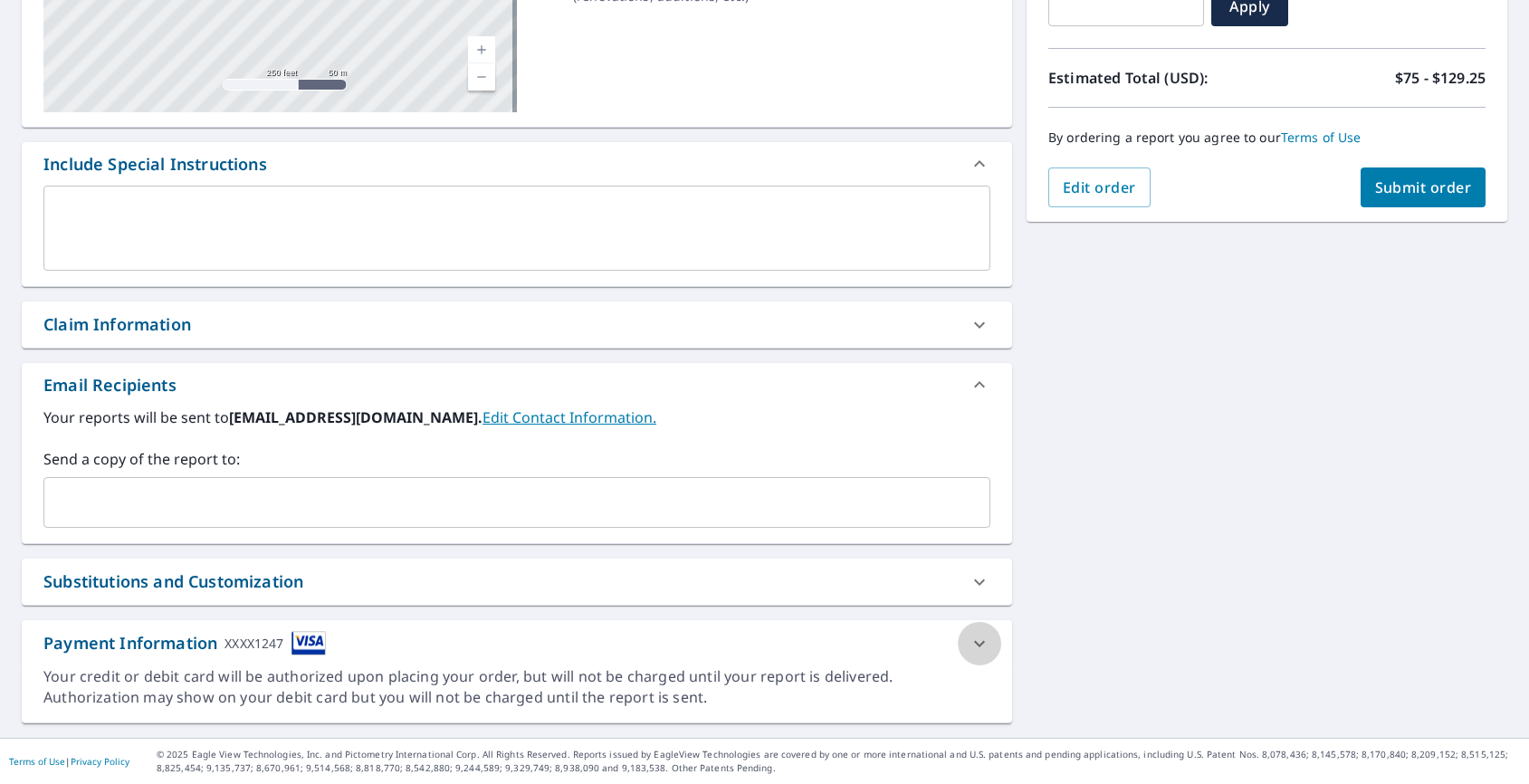
click at [969, 636] on icon at bounding box center [979, 643] width 22 height 22
checkbox input "true"
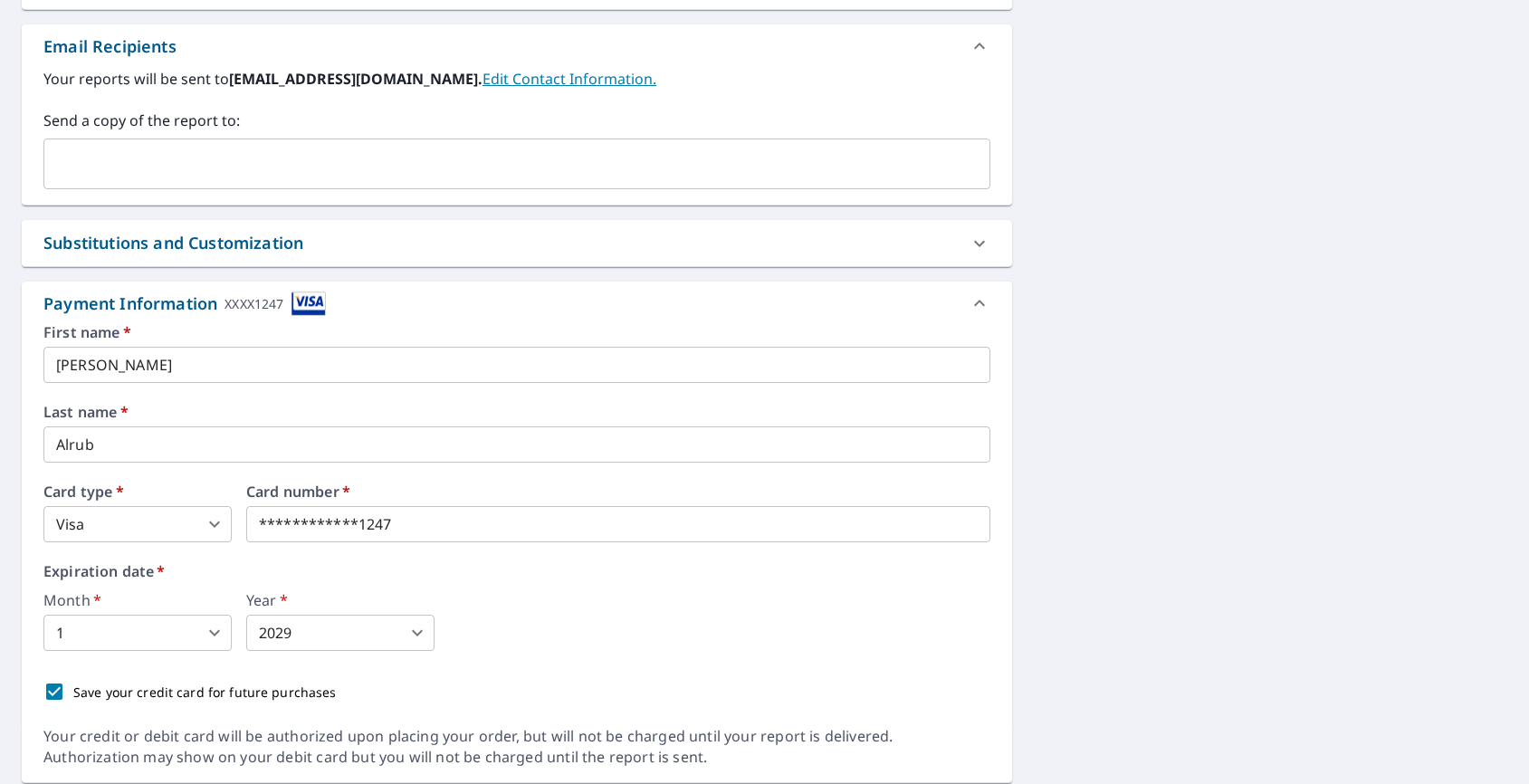
scroll to position [709, 0]
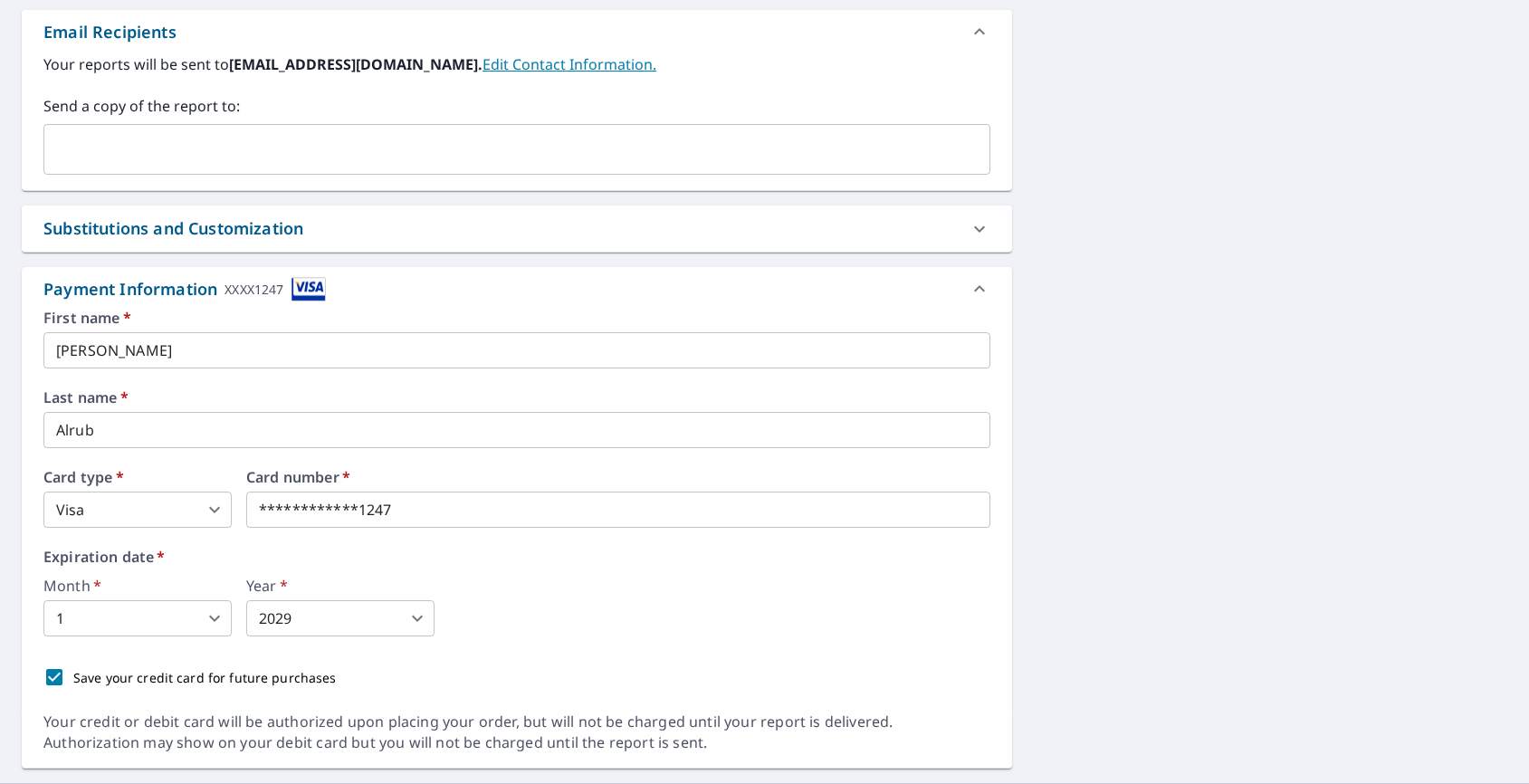
click at [440, 337] on input "[PERSON_NAME]" at bounding box center [516, 351] width 947 height 37
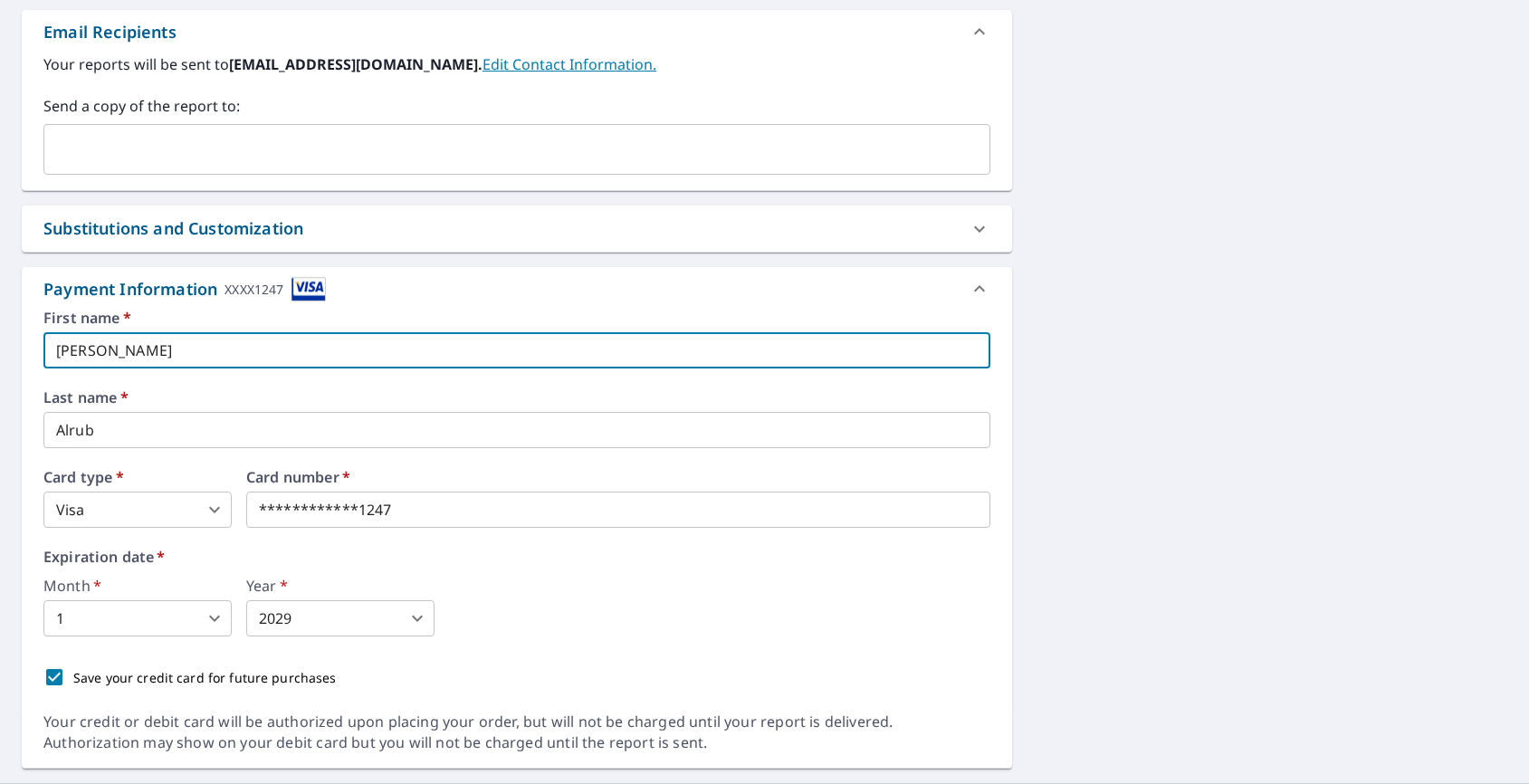
click at [440, 337] on input "[PERSON_NAME]" at bounding box center [516, 351] width 947 height 37
click at [439, 339] on input "[PERSON_NAME]" at bounding box center [516, 351] width 947 height 37
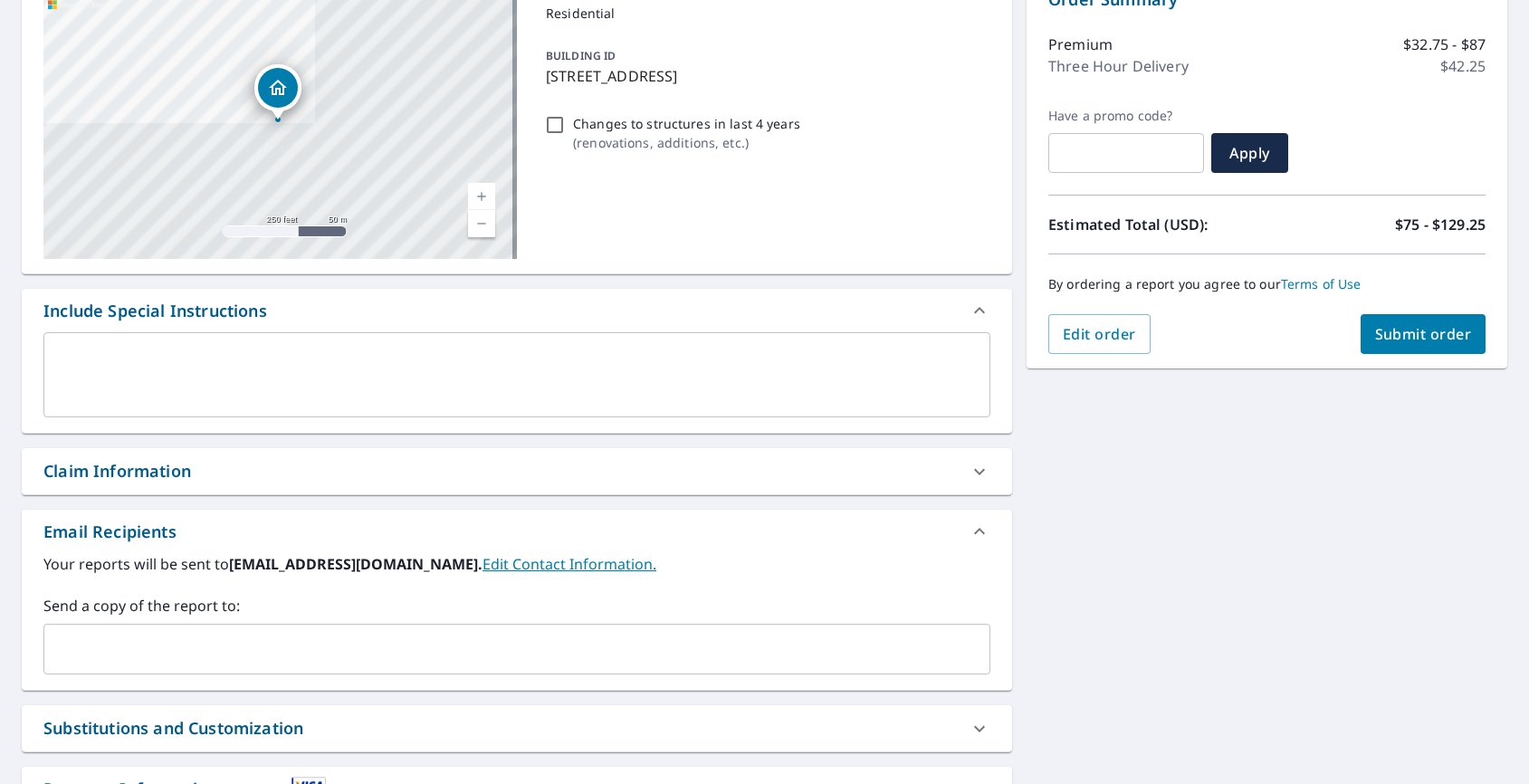
scroll to position [0, 0]
